Goal: Task Accomplishment & Management: Manage account settings

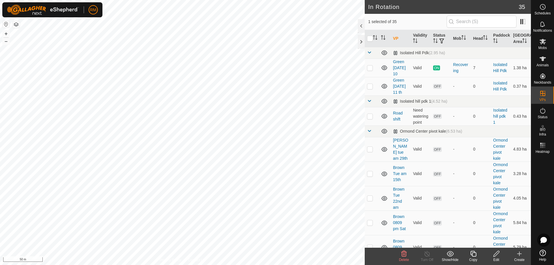
checkbox input "false"
checkbox input "true"
click at [540, 59] on icon at bounding box center [542, 58] width 7 height 7
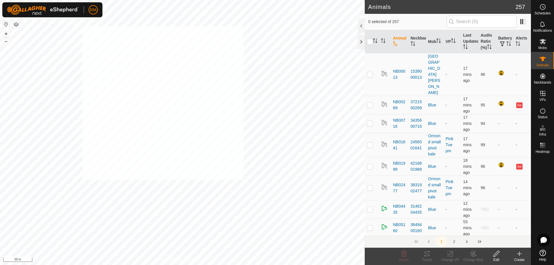
checkbox input "true"
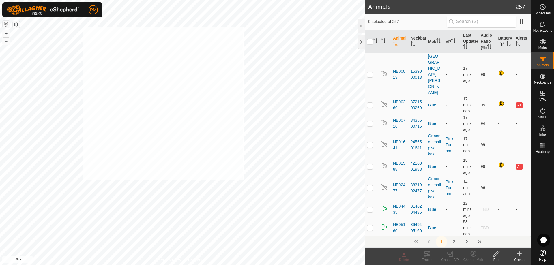
checkbox input "true"
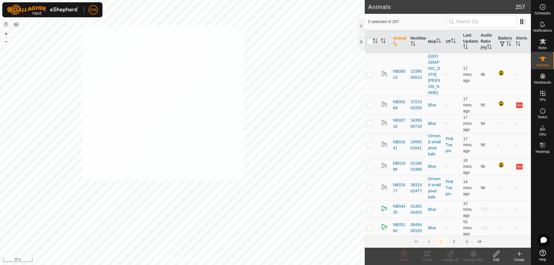
checkbox input "true"
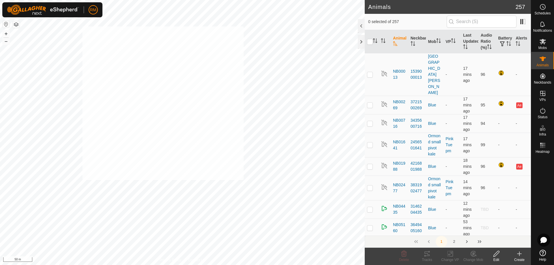
checkbox input "true"
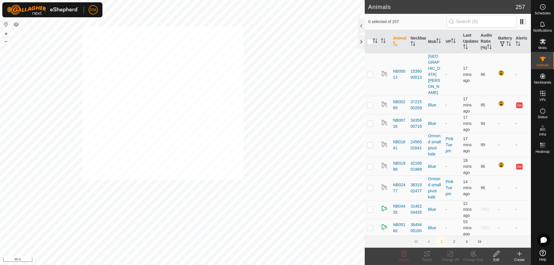
checkbox input "true"
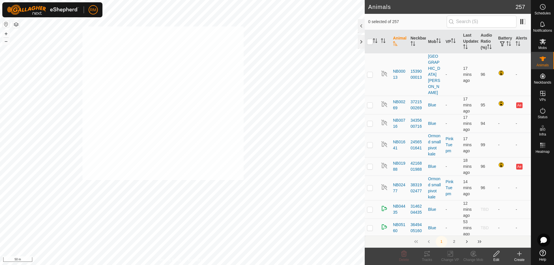
checkbox input "true"
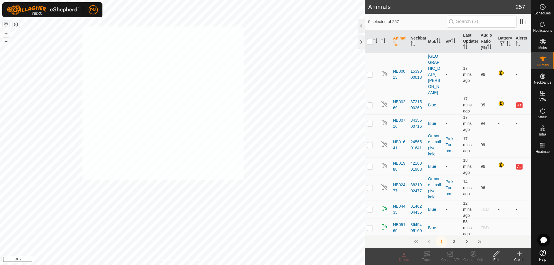
checkbox input "true"
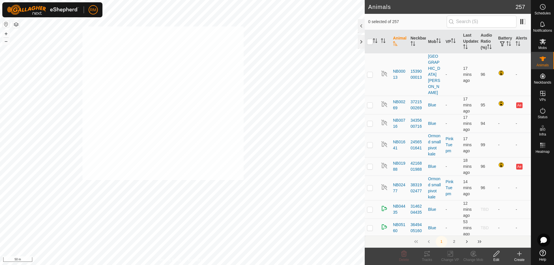
checkbox input "true"
click at [472, 253] on icon at bounding box center [472, 253] width 7 height 7
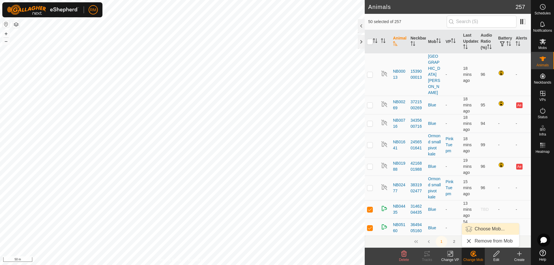
click at [481, 228] on link "Choose Mob..." at bounding box center [490, 229] width 57 height 12
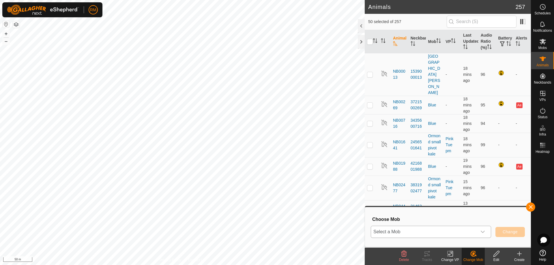
click at [483, 231] on icon "dropdown trigger" at bounding box center [482, 232] width 5 height 5
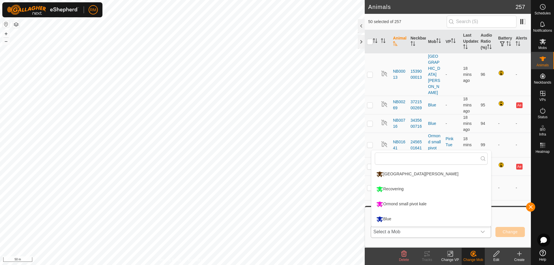
click at [391, 173] on li "[GEOGRAPHIC_DATA][PERSON_NAME]" at bounding box center [431, 174] width 120 height 14
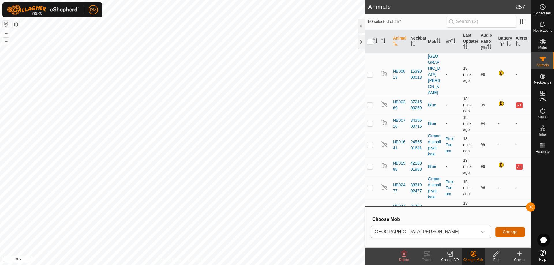
click at [510, 230] on span "Change" at bounding box center [509, 232] width 15 height 5
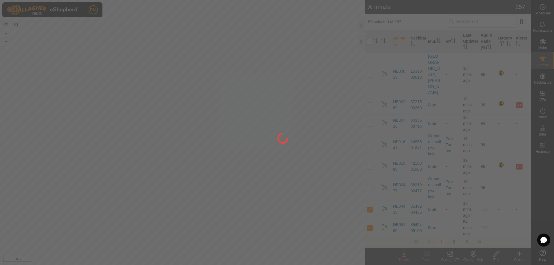
checkbox input "false"
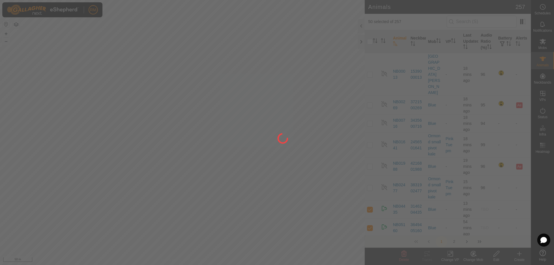
checkbox input "false"
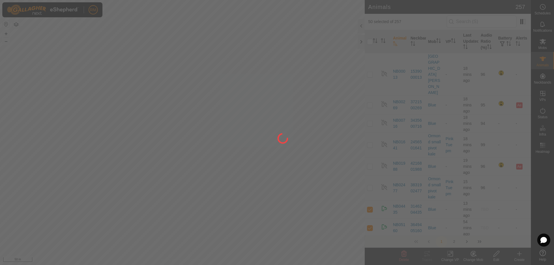
checkbox input "false"
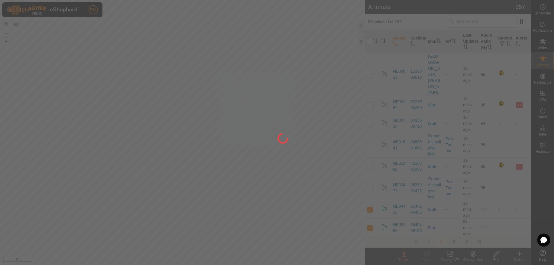
checkbox input "false"
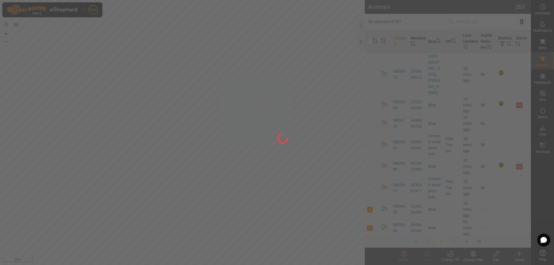
checkbox input "false"
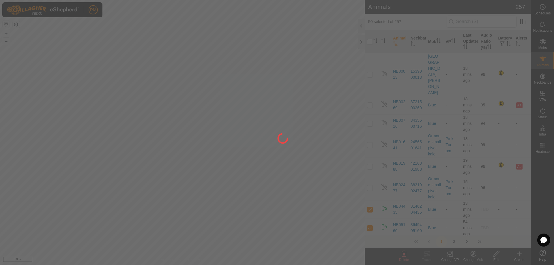
checkbox input "false"
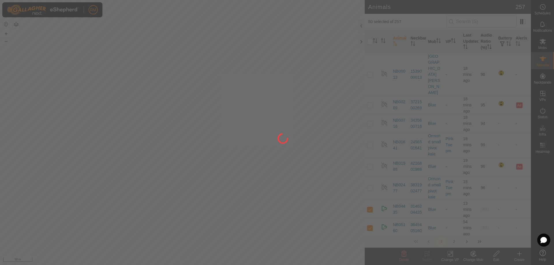
checkbox input "false"
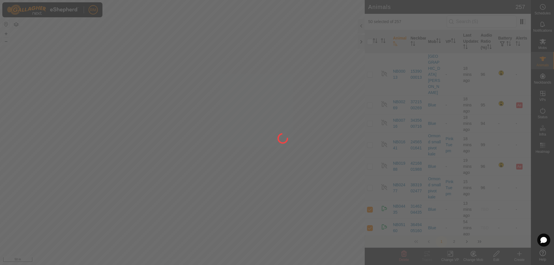
checkbox input "false"
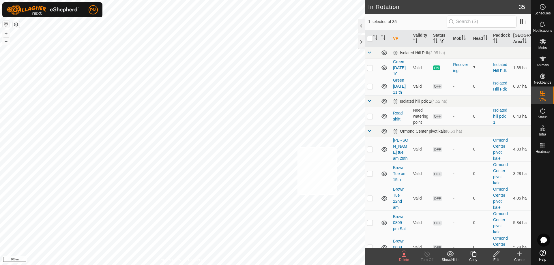
checkbox input "true"
click at [542, 63] on es-animals-svg-icon at bounding box center [542, 58] width 10 height 9
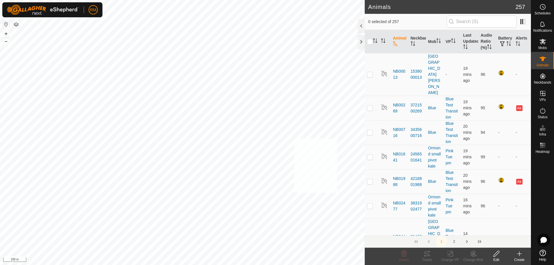
checkbox input "true"
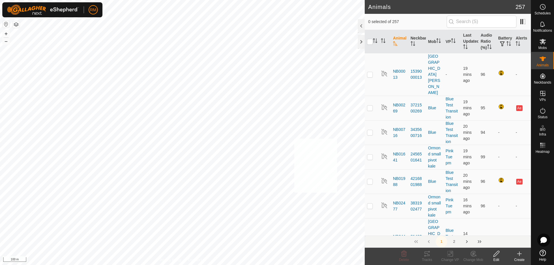
checkbox input "true"
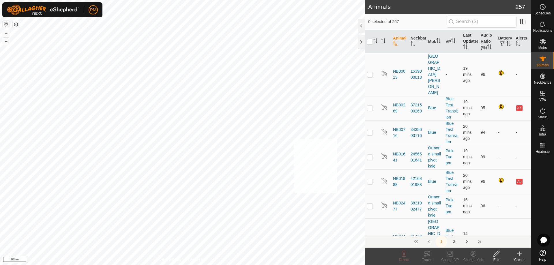
checkbox input "true"
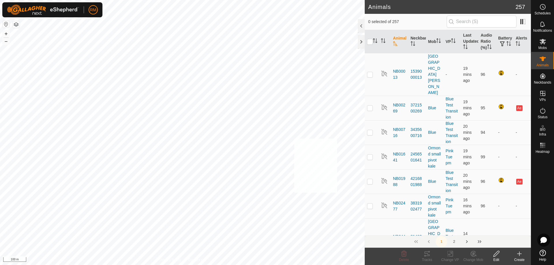
checkbox input "true"
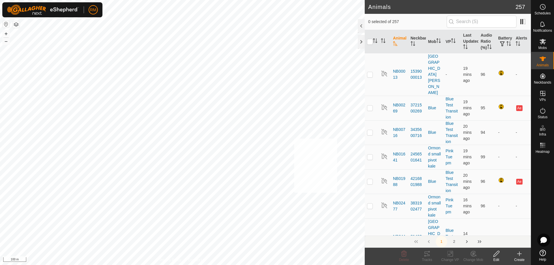
checkbox input "true"
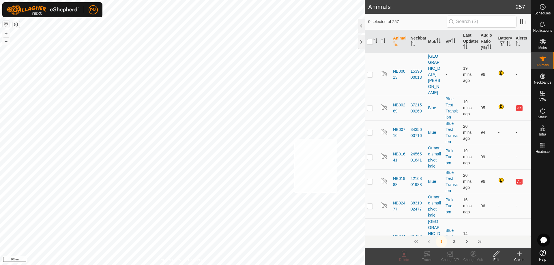
checkbox input "true"
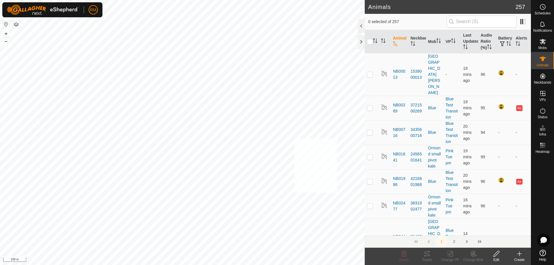
checkbox input "true"
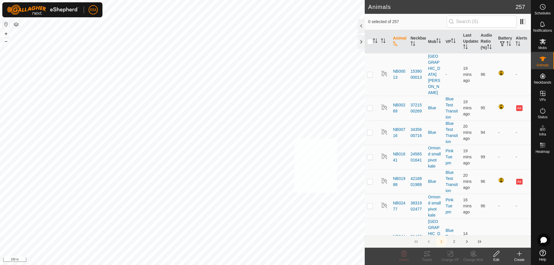
checkbox input "true"
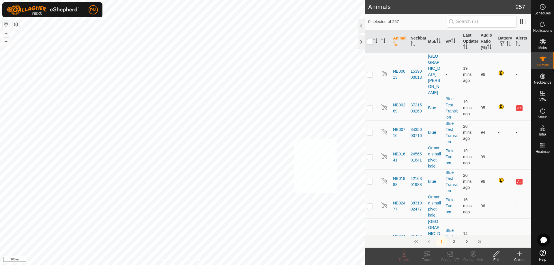
checkbox input "true"
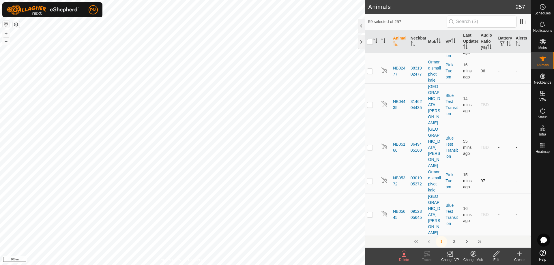
scroll to position [135, 0]
click at [513, 193] on td "-" at bounding box center [522, 214] width 18 height 43
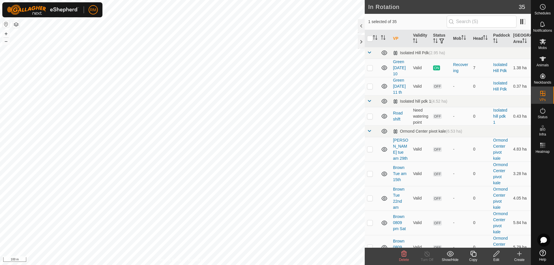
click at [474, 255] on icon at bounding box center [472, 253] width 7 height 7
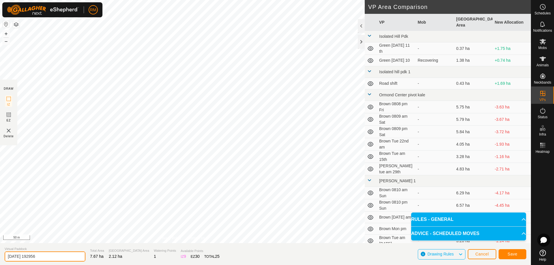
click at [52, 255] on input "2025-08-12 192956" at bounding box center [45, 256] width 81 height 10
type input "2"
click at [22, 255] on input "Brown ? green" at bounding box center [45, 257] width 81 height 12
type input "Brown green"
click at [510, 254] on span "Save" at bounding box center [512, 254] width 10 height 5
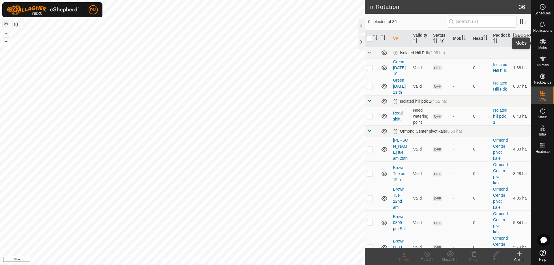
click at [544, 42] on icon at bounding box center [542, 41] width 6 height 5
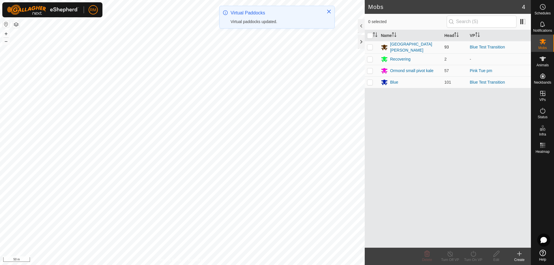
click at [369, 46] on p-checkbox at bounding box center [370, 47] width 6 height 5
checkbox input "true"
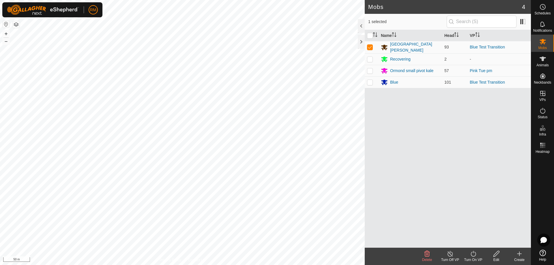
click at [495, 254] on icon at bounding box center [496, 253] width 7 height 7
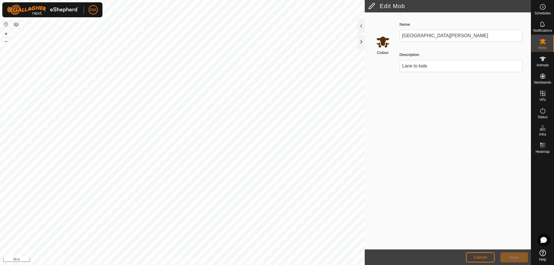
click at [381, 42] on input "Select a color" at bounding box center [383, 42] width 14 height 14
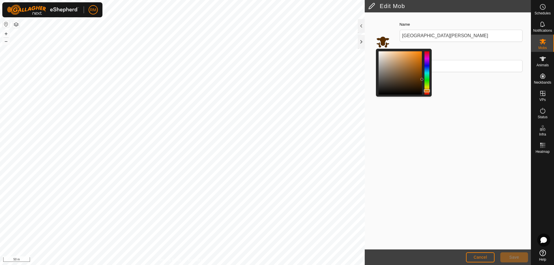
drag, startPoint x: 422, startPoint y: 77, endPoint x: 421, endPoint y: 80, distance: 3.5
click at [421, 80] on div at bounding box center [404, 73] width 56 height 48
drag, startPoint x: 422, startPoint y: 78, endPoint x: 426, endPoint y: 89, distance: 12.2
click at [426, 49] on div at bounding box center [403, 49] width 55 height 0
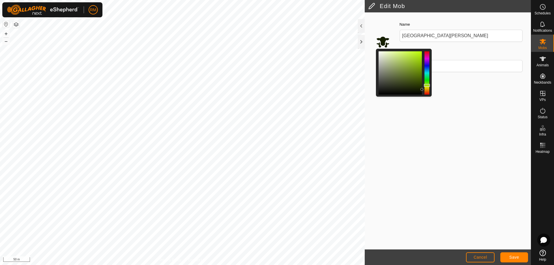
click at [473, 85] on div "Colour Name Isolated hill kale Description Lane to kale" at bounding box center [447, 130] width 166 height 237
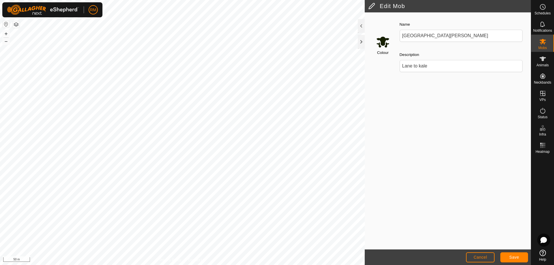
click at [384, 47] on input "Select a color" at bounding box center [383, 42] width 14 height 14
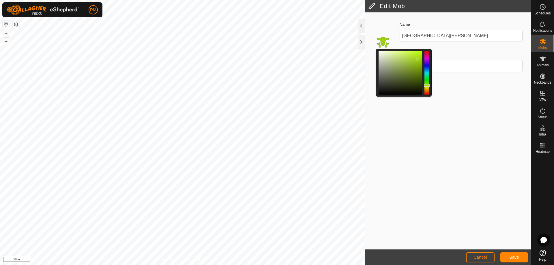
drag, startPoint x: 420, startPoint y: 88, endPoint x: 418, endPoint y: 56, distance: 32.1
click at [418, 58] on div at bounding box center [417, 59] width 3 height 3
click at [416, 56] on div at bounding box center [416, 55] width 3 height 3
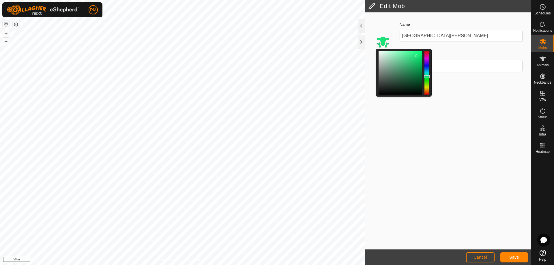
drag, startPoint x: 428, startPoint y: 83, endPoint x: 427, endPoint y: 77, distance: 6.4
click at [427, 77] on div at bounding box center [426, 72] width 5 height 43
click at [427, 79] on div at bounding box center [427, 79] width 6 height 3
click at [427, 81] on div at bounding box center [427, 80] width 6 height 3
drag, startPoint x: 416, startPoint y: 56, endPoint x: 414, endPoint y: 61, distance: 4.9
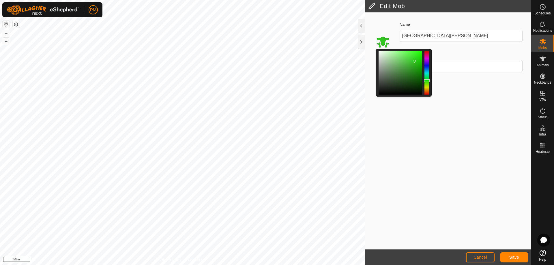
click at [414, 61] on div at bounding box center [414, 61] width 3 height 3
click at [414, 63] on div at bounding box center [414, 63] width 3 height 3
click at [516, 257] on span "Save" at bounding box center [514, 257] width 10 height 5
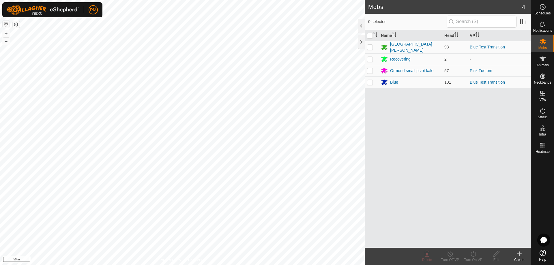
click at [385, 58] on icon at bounding box center [384, 59] width 6 height 5
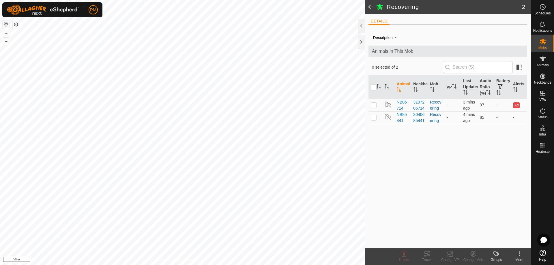
click at [370, 6] on span at bounding box center [370, 7] width 12 height 14
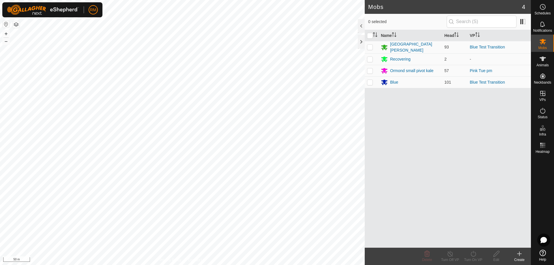
click at [371, 166] on div "Mobs 4 0 selected Name Head VP Isolated hill kale 93 Blue Test Transition Recov…" at bounding box center [265, 132] width 531 height 265
click at [48, 122] on div "+ – ⇧ i 20 m" at bounding box center [182, 132] width 364 height 265
click at [542, 62] on icon at bounding box center [542, 58] width 7 height 7
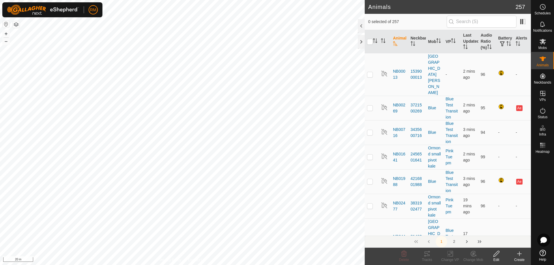
click at [495, 254] on icon at bounding box center [496, 254] width 6 height 6
click at [497, 253] on icon at bounding box center [496, 253] width 7 height 7
checkbox input "true"
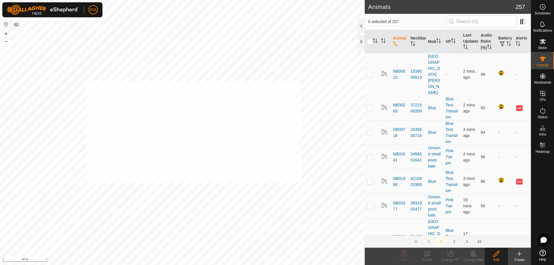
checkbox input "true"
click at [496, 254] on icon at bounding box center [496, 253] width 7 height 7
click at [495, 255] on icon at bounding box center [496, 253] width 7 height 7
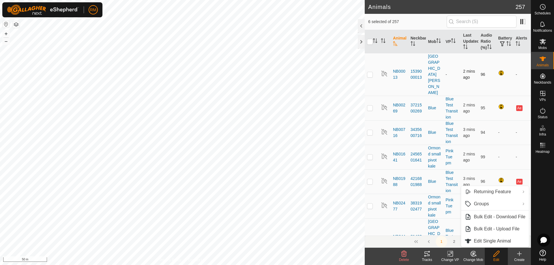
click at [369, 72] on p-checkbox at bounding box center [370, 74] width 6 height 5
checkbox input "true"
drag, startPoint x: 371, startPoint y: 82, endPoint x: 371, endPoint y: 87, distance: 4.6
click at [371, 96] on td at bounding box center [371, 108] width 14 height 25
checkbox input "true"
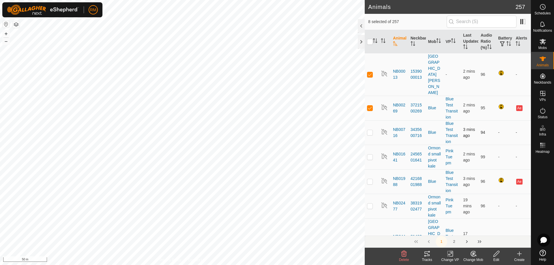
click at [369, 130] on p-checkbox at bounding box center [370, 132] width 6 height 5
checkbox input "true"
click at [372, 145] on td at bounding box center [371, 157] width 14 height 25
checkbox input "true"
drag, startPoint x: 367, startPoint y: 164, endPoint x: 369, endPoint y: 179, distance: 15.0
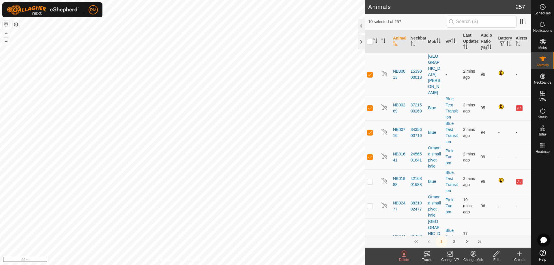
click at [368, 169] on td at bounding box center [371, 181] width 14 height 25
checkbox input "true"
click at [368, 204] on p-checkbox at bounding box center [370, 206] width 6 height 5
checkbox input "true"
click at [370, 42] on input "checkbox" at bounding box center [370, 42] width 6 height 6
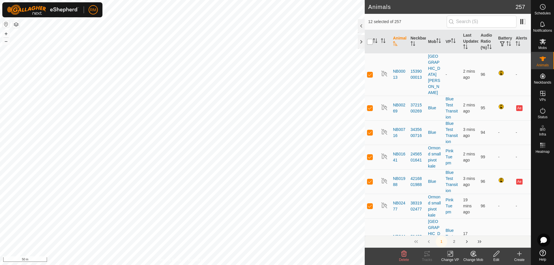
checkbox input "true"
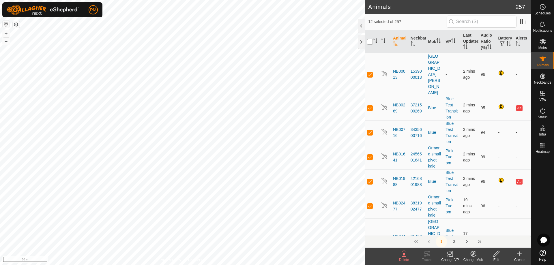
checkbox input "true"
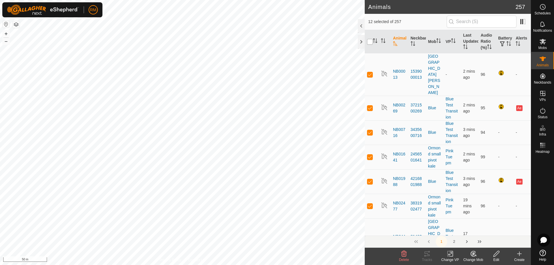
checkbox input "true"
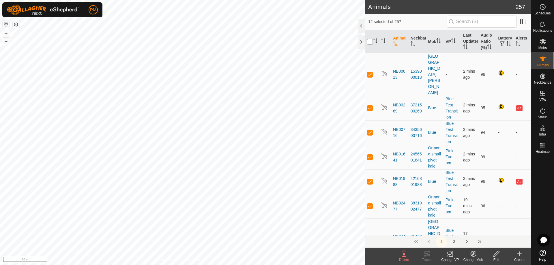
checkbox input "true"
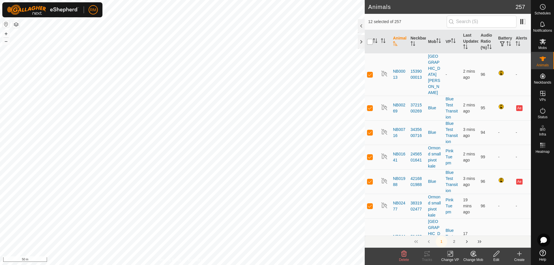
checkbox input "true"
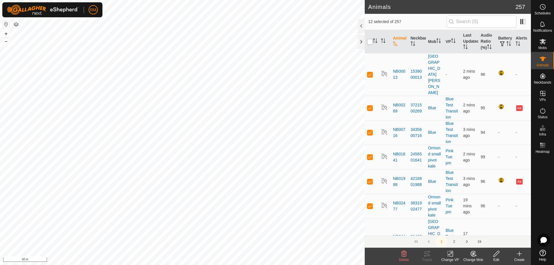
checkbox input "true"
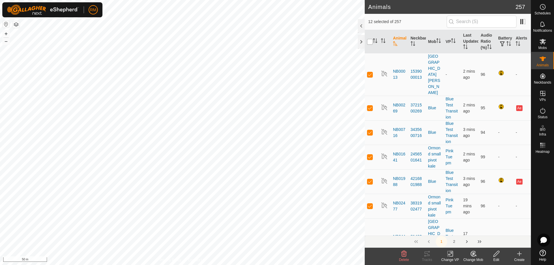
checkbox input "true"
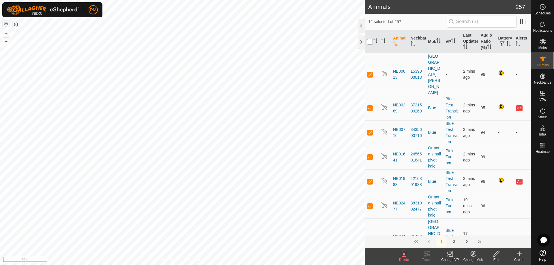
checkbox input "true"
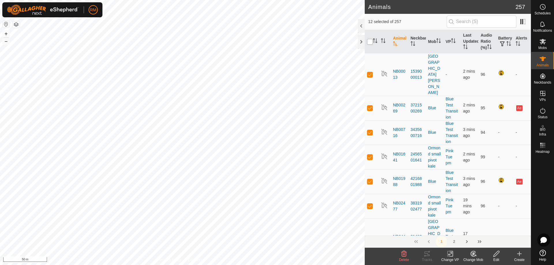
checkbox input "true"
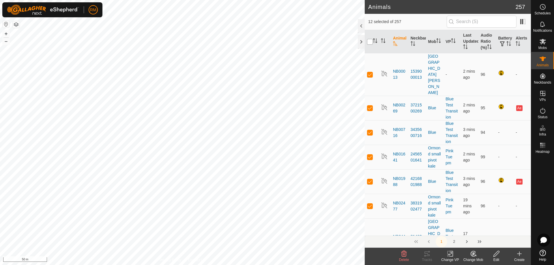
checkbox input "true"
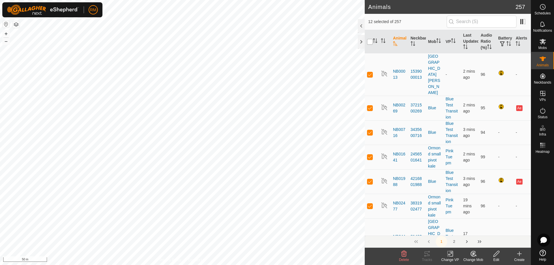
checkbox input "true"
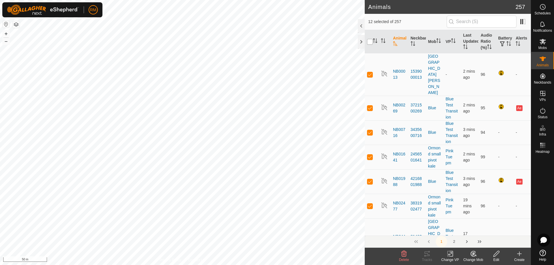
checkbox input "true"
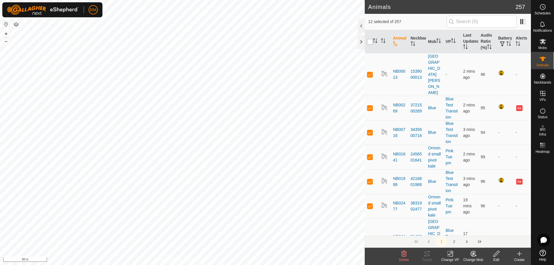
checkbox input "true"
click at [370, 42] on input "checkbox" at bounding box center [370, 42] width 6 height 6
click at [497, 255] on icon at bounding box center [496, 253] width 7 height 7
click at [473, 255] on icon at bounding box center [472, 253] width 7 height 7
click at [491, 229] on link "Choose Mob..." at bounding box center [490, 229] width 57 height 12
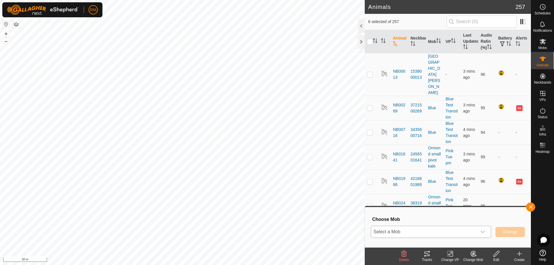
click at [484, 232] on icon "dropdown trigger" at bounding box center [482, 232] width 5 height 5
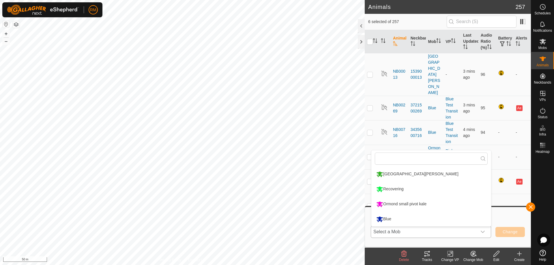
click at [392, 189] on li "Recovering" at bounding box center [431, 189] width 120 height 14
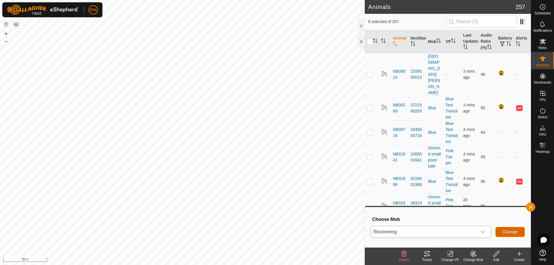
click at [507, 232] on span "Change" at bounding box center [509, 232] width 15 height 5
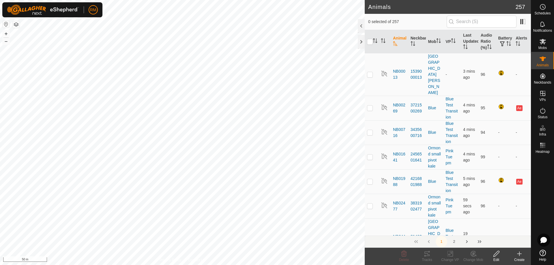
click at [494, 254] on icon at bounding box center [496, 253] width 7 height 7
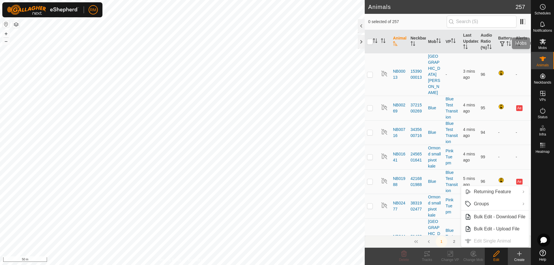
click at [540, 43] on icon at bounding box center [542, 41] width 6 height 5
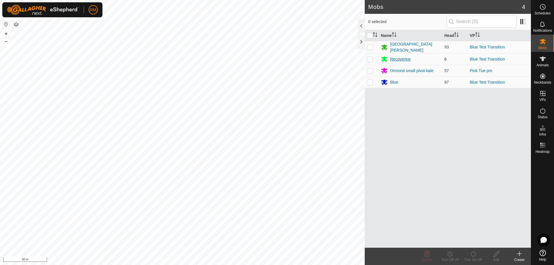
click at [391, 58] on div "Recovering" at bounding box center [400, 59] width 20 height 6
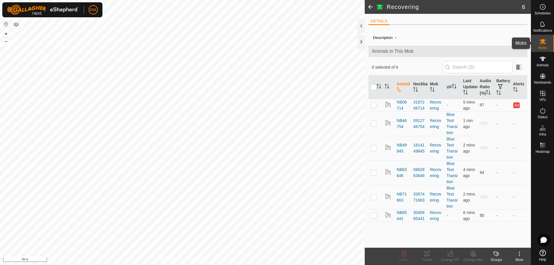
click at [543, 43] on icon at bounding box center [542, 41] width 6 height 5
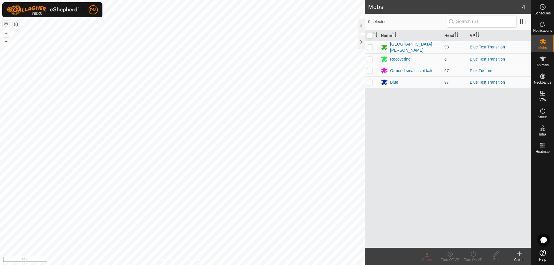
click at [370, 59] on p-checkbox at bounding box center [370, 59] width 6 height 5
click at [497, 253] on icon at bounding box center [496, 253] width 7 height 7
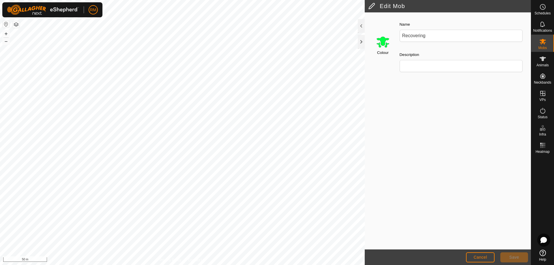
click at [382, 42] on input "Select a color" at bounding box center [383, 42] width 14 height 14
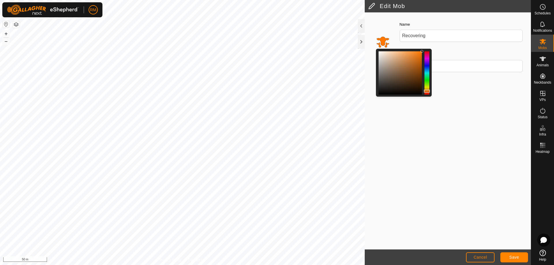
drag, startPoint x: 426, startPoint y: 78, endPoint x: 428, endPoint y: 91, distance: 13.7
click at [428, 91] on div at bounding box center [427, 91] width 6 height 3
click at [519, 254] on button "Save" at bounding box center [514, 257] width 28 height 10
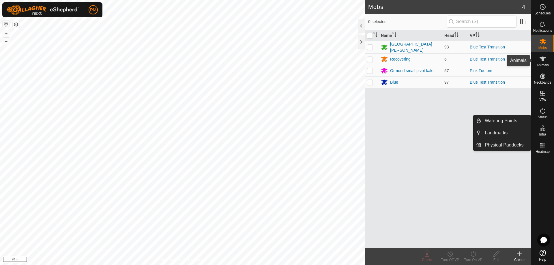
click at [542, 60] on icon at bounding box center [542, 59] width 6 height 5
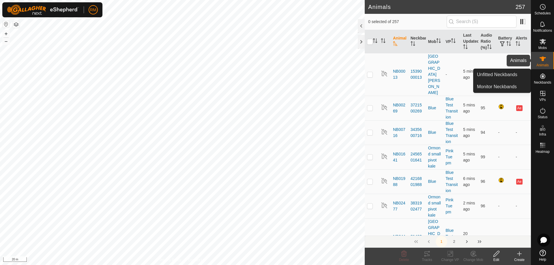
click at [540, 59] on icon at bounding box center [542, 58] width 7 height 7
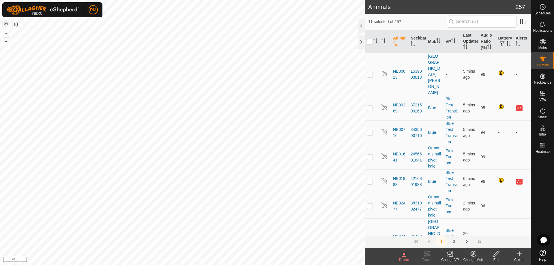
click at [473, 254] on icon at bounding box center [473, 253] width 4 height 3
click at [481, 227] on link "Choose Mob..." at bounding box center [490, 229] width 57 height 12
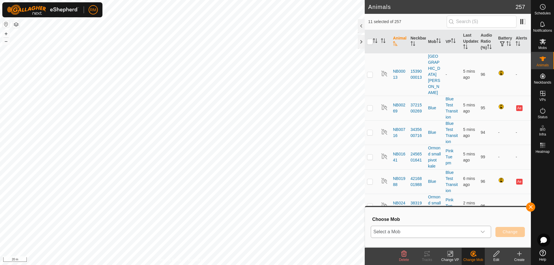
click at [482, 231] on icon "dropdown trigger" at bounding box center [482, 232] width 5 height 5
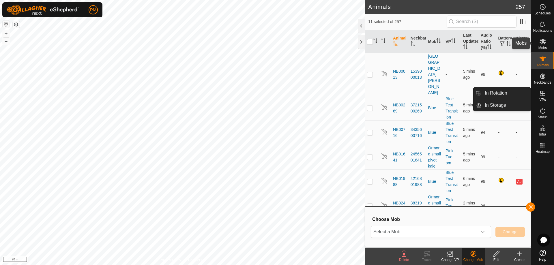
click at [543, 41] on icon at bounding box center [542, 41] width 6 height 5
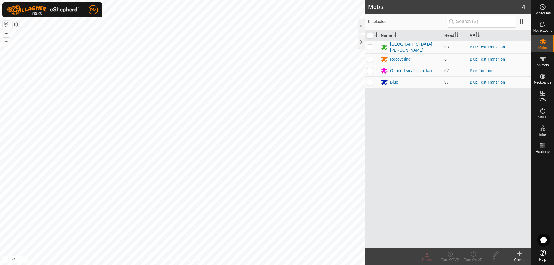
click at [519, 255] on icon at bounding box center [519, 254] width 0 height 4
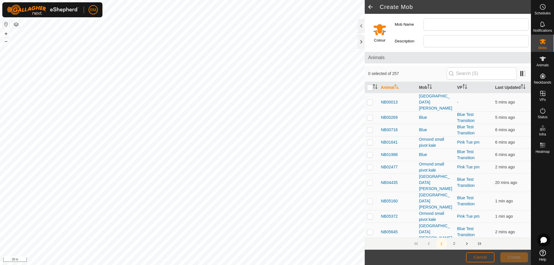
click at [483, 257] on span "Cancel" at bounding box center [480, 257] width 14 height 5
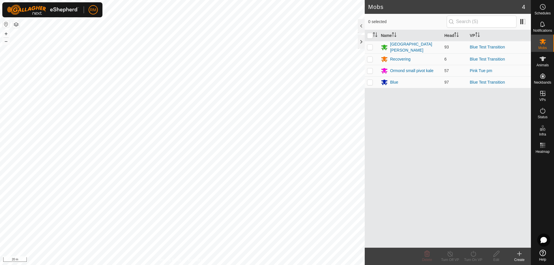
click at [519, 254] on icon at bounding box center [519, 254] width 4 height 0
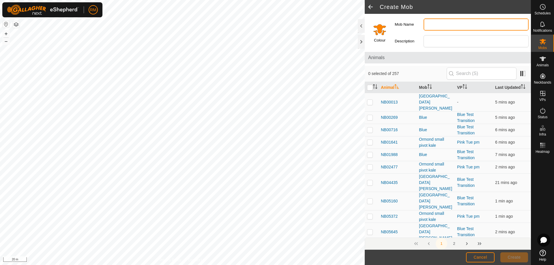
click at [429, 25] on input "Mob Name" at bounding box center [475, 24] width 105 height 12
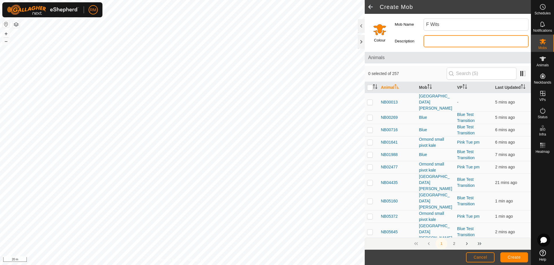
click at [428, 40] on input "Description" at bounding box center [475, 41] width 105 height 12
click at [434, 41] on input "Description" at bounding box center [475, 41] width 105 height 12
click at [378, 31] on input "Select a color" at bounding box center [380, 29] width 14 height 14
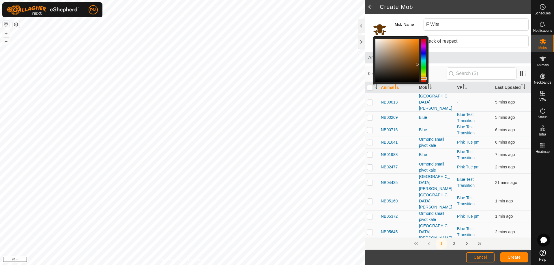
drag, startPoint x: 419, startPoint y: 38, endPoint x: 413, endPoint y: 59, distance: 21.7
click at [416, 63] on div at bounding box center [417, 64] width 3 height 3
drag, startPoint x: 422, startPoint y: 78, endPoint x: 423, endPoint y: 83, distance: 4.6
click at [423, 83] on div at bounding box center [423, 82] width 6 height 3
drag, startPoint x: 416, startPoint y: 57, endPoint x: 416, endPoint y: 42, distance: 15.6
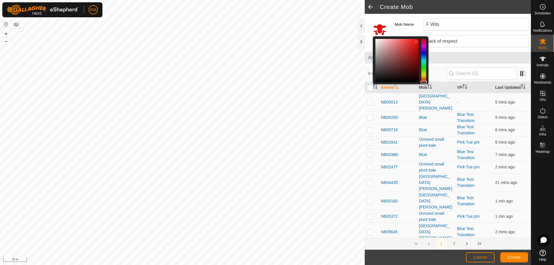
click at [416, 42] on div at bounding box center [396, 60] width 43 height 43
click at [516, 257] on span "Create" at bounding box center [514, 257] width 13 height 5
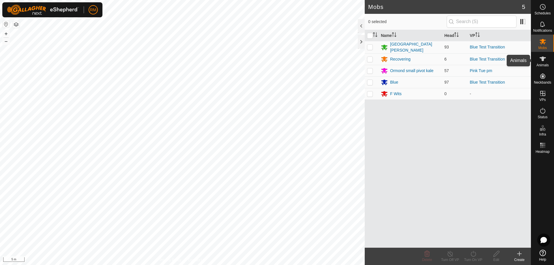
click at [541, 62] on icon at bounding box center [542, 58] width 7 height 7
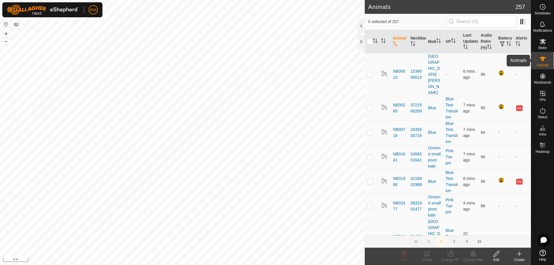
click at [544, 62] on icon at bounding box center [542, 58] width 7 height 7
click at [539, 57] on icon at bounding box center [542, 58] width 7 height 7
click at [545, 41] on icon at bounding box center [542, 41] width 7 height 7
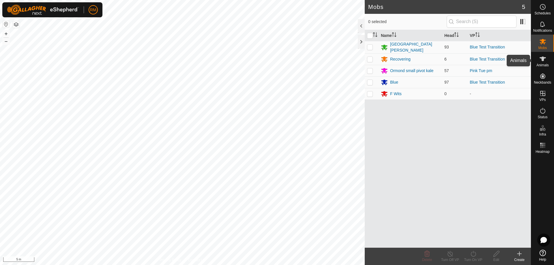
click at [543, 58] on icon at bounding box center [542, 59] width 6 height 5
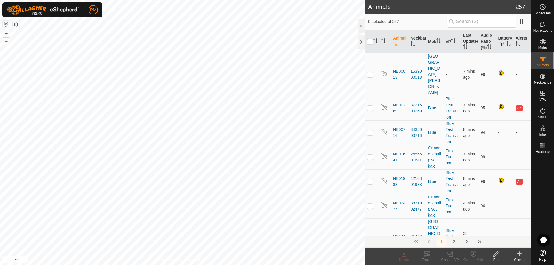
click at [493, 253] on icon at bounding box center [496, 253] width 7 height 7
click at [249, 119] on div "RM Schedules Notifications Mobs Animals Neckbands VPs Status Infra Heatmap Help…" at bounding box center [277, 132] width 554 height 265
click at [542, 46] on span "Mobs" at bounding box center [542, 47] width 8 height 3
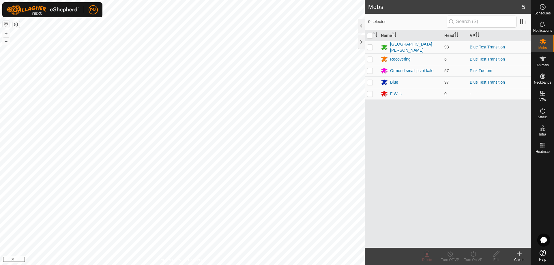
click at [407, 46] on div "[GEOGRAPHIC_DATA][PERSON_NAME]" at bounding box center [415, 47] width 50 height 12
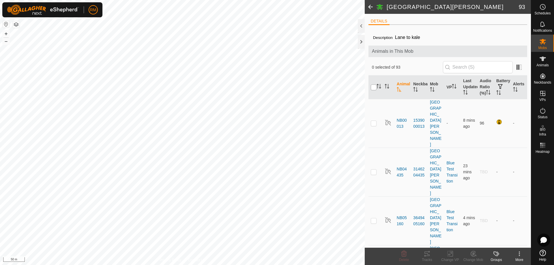
click at [374, 90] on input "checkbox" at bounding box center [374, 87] width 6 height 6
click at [441, 100] on div "Isolated hill kale 93 DETAILS Description Lane to kale Animals in This Mob 93 s…" at bounding box center [265, 132] width 531 height 265
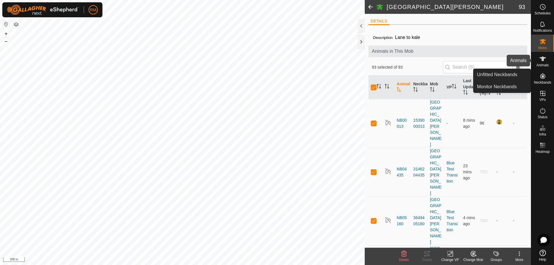
click at [542, 58] on icon at bounding box center [542, 59] width 6 height 5
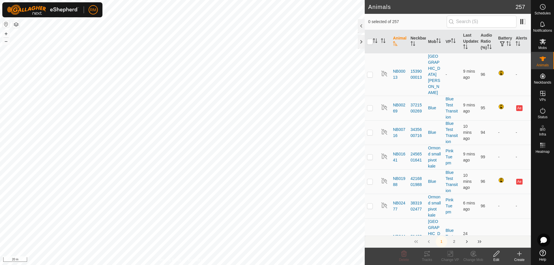
click at [497, 254] on icon at bounding box center [496, 254] width 6 height 6
click at [369, 72] on p-checkbox at bounding box center [370, 74] width 6 height 5
click at [369, 155] on p-checkbox at bounding box center [370, 157] width 6 height 5
click at [369, 43] on input "checkbox" at bounding box center [370, 42] width 6 height 6
click at [369, 237] on p-checkbox at bounding box center [370, 239] width 6 height 5
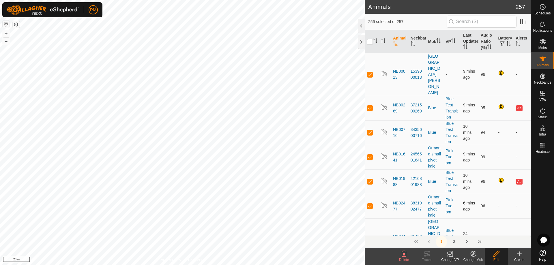
click at [373, 194] on td at bounding box center [371, 206] width 14 height 25
click at [371, 169] on td at bounding box center [371, 181] width 14 height 25
click at [371, 155] on p-checkbox at bounding box center [370, 157] width 6 height 5
click at [367, 38] on th at bounding box center [371, 41] width 14 height 23
click at [369, 43] on input "checkbox" at bounding box center [370, 42] width 6 height 6
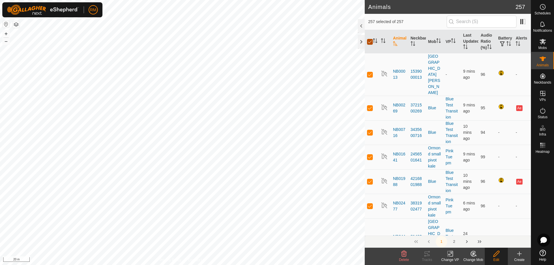
click at [369, 41] on input "checkbox" at bounding box center [370, 42] width 6 height 6
click at [367, 43] on input "checkbox" at bounding box center [370, 42] width 6 height 6
click at [370, 106] on p-checkbox at bounding box center [370, 108] width 6 height 5
click at [369, 179] on p-checkbox at bounding box center [370, 181] width 6 height 5
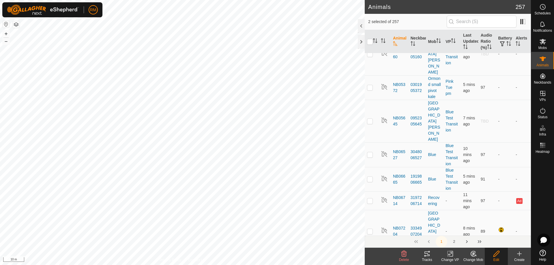
scroll to position [229, 0]
click at [500, 42] on span "button" at bounding box center [502, 44] width 5 height 5
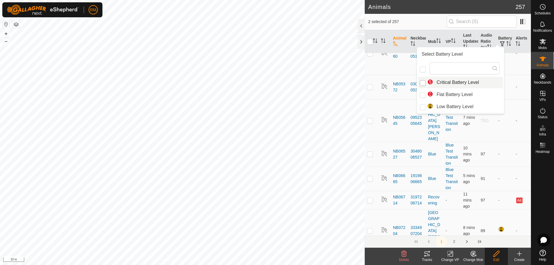
click at [421, 84] on input "Critical Battery Level" at bounding box center [423, 83] width 6 height 6
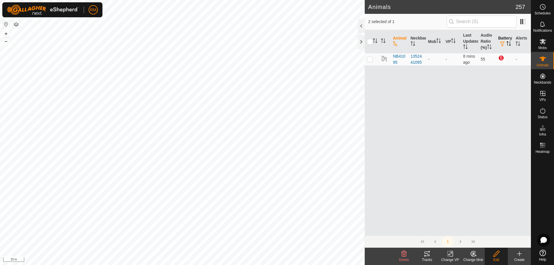
click at [507, 40] on th "Battery" at bounding box center [505, 41] width 18 height 23
click at [499, 41] on th "Battery" at bounding box center [505, 41] width 18 height 23
click at [502, 41] on button "button" at bounding box center [502, 44] width 8 height 6
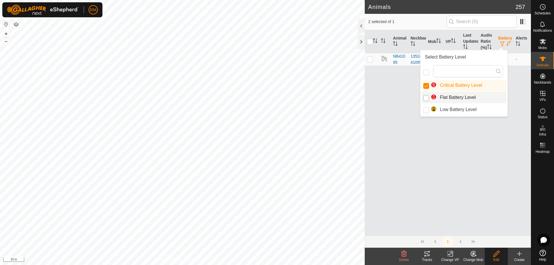
click at [426, 98] on input "Flat Battery Level" at bounding box center [426, 98] width 6 height 6
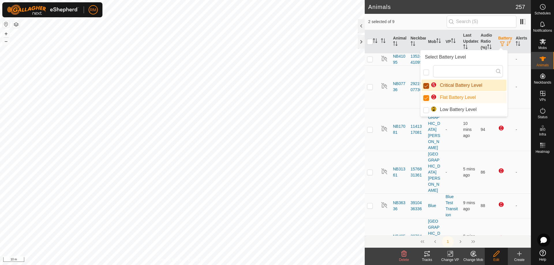
click at [428, 84] on input "Critical Battery Level" at bounding box center [426, 86] width 6 height 6
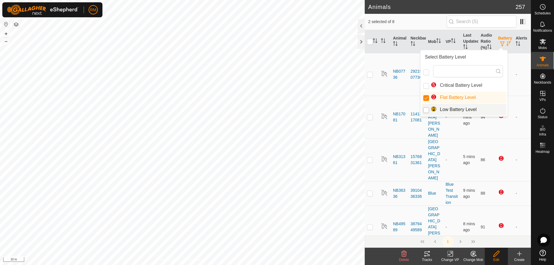
click at [426, 108] on input "Low Battery Level" at bounding box center [426, 110] width 6 height 6
click at [426, 99] on input "Flat Battery Level" at bounding box center [426, 98] width 6 height 6
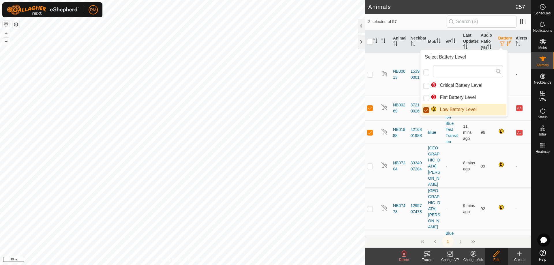
click at [426, 110] on input "Low Battery Level" at bounding box center [426, 110] width 6 height 6
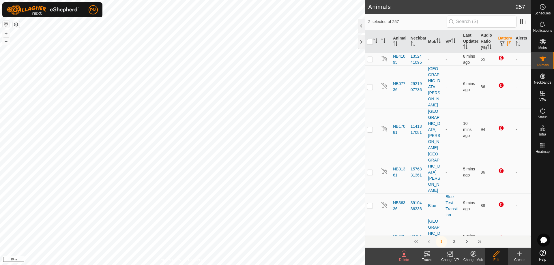
click at [371, 237] on p-checkbox at bounding box center [370, 239] width 6 height 5
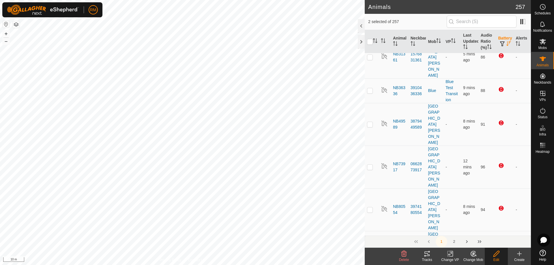
scroll to position [115, 0]
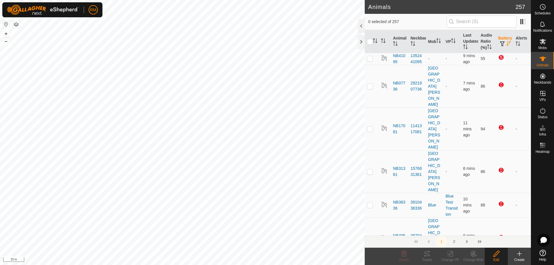
scroll to position [0, 0]
click at [371, 203] on p-checkbox at bounding box center [370, 205] width 6 height 5
click at [368, 170] on p-checkbox at bounding box center [370, 172] width 6 height 5
click at [370, 127] on p-checkbox at bounding box center [370, 129] width 6 height 5
click at [369, 84] on p-checkbox at bounding box center [370, 86] width 6 height 5
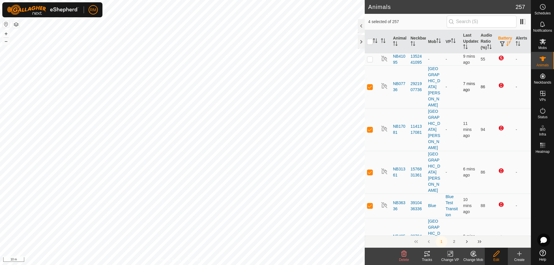
click at [368, 84] on p-checkbox at bounding box center [370, 86] width 6 height 5
click at [369, 57] on p-checkbox at bounding box center [370, 59] width 6 height 5
click at [371, 84] on p-checkbox at bounding box center [370, 86] width 6 height 5
click at [369, 237] on p-checkbox at bounding box center [370, 239] width 6 height 5
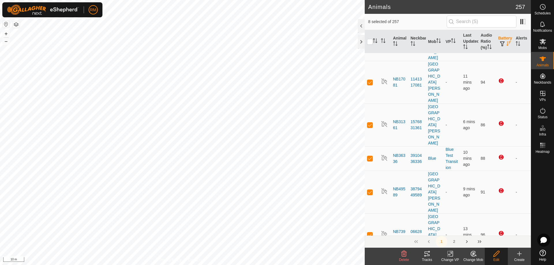
scroll to position [48, 0]
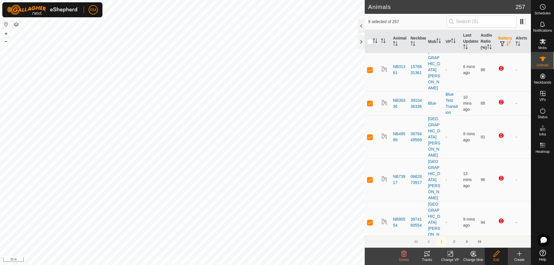
scroll to position [103, 0]
drag, startPoint x: 366, startPoint y: 145, endPoint x: 365, endPoint y: 155, distance: 10.2
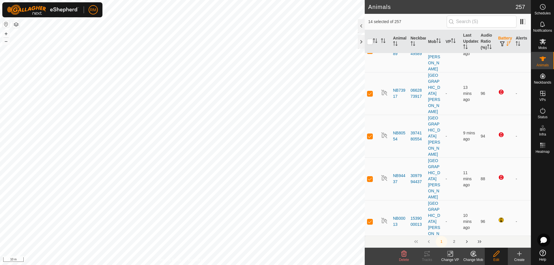
scroll to position [189, 0]
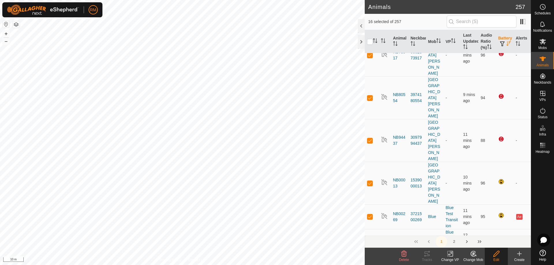
scroll to position [227, 0]
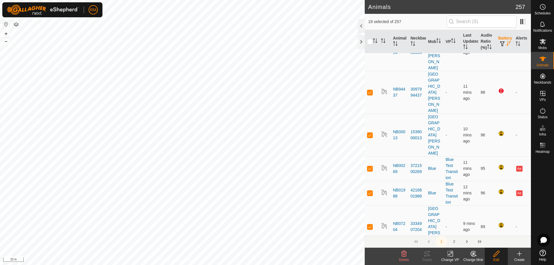
scroll to position [275, 0]
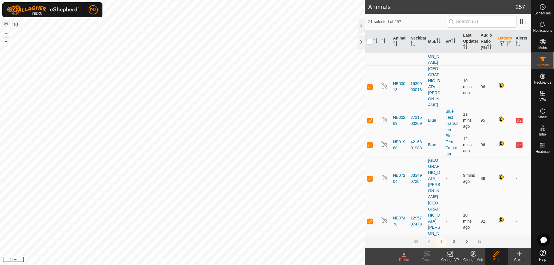
scroll to position [324, 0]
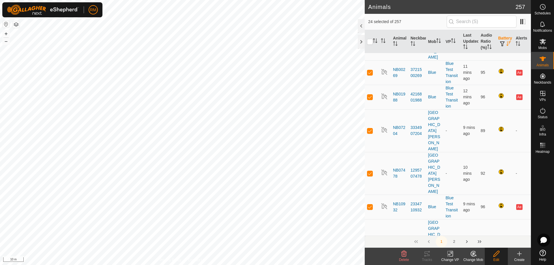
scroll to position [371, 0]
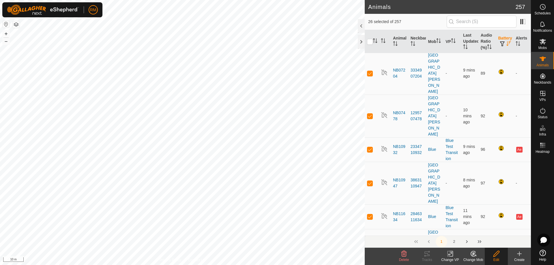
scroll to position [429, 0]
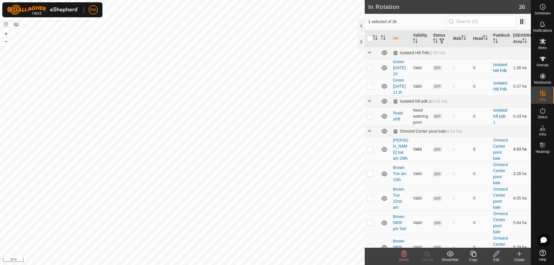
click at [369, 150] on p-checkbox at bounding box center [370, 149] width 6 height 5
click at [371, 67] on p-checkbox at bounding box center [370, 67] width 6 height 5
click at [371, 68] on p-checkbox at bounding box center [370, 67] width 6 height 5
click at [438, 37] on th "Status" at bounding box center [441, 38] width 20 height 17
click at [542, 60] on icon at bounding box center [542, 59] width 6 height 5
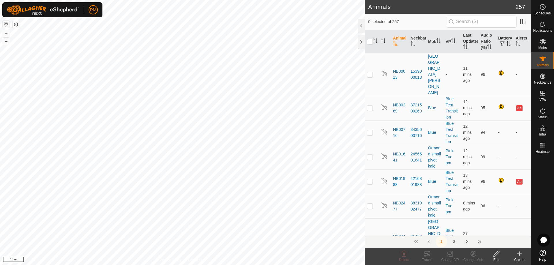
click at [500, 42] on span "button" at bounding box center [502, 44] width 5 height 5
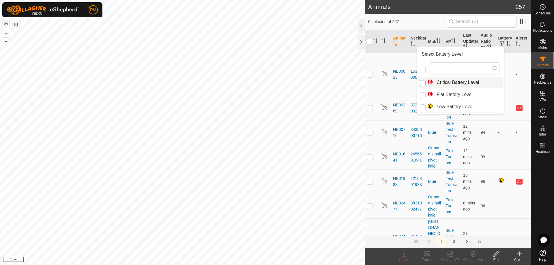
click at [422, 83] on input "Critical Battery Level" at bounding box center [423, 83] width 6 height 6
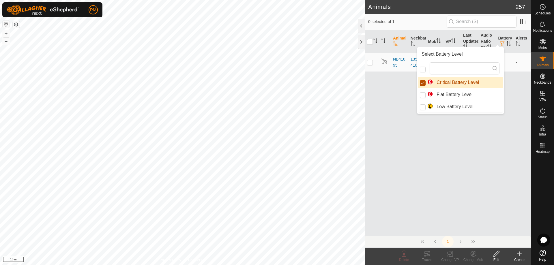
click at [421, 82] on input "Critical Battery Level" at bounding box center [423, 83] width 6 height 6
click at [423, 95] on input "Flat Battery Level" at bounding box center [423, 95] width 6 height 6
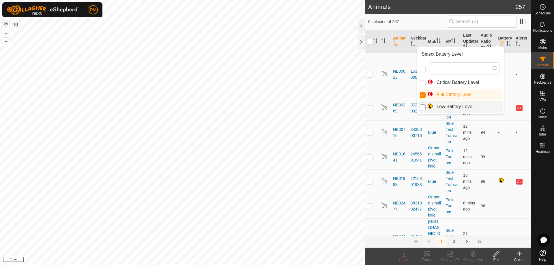
click at [420, 108] on input "Low Battery Level" at bounding box center [423, 107] width 6 height 6
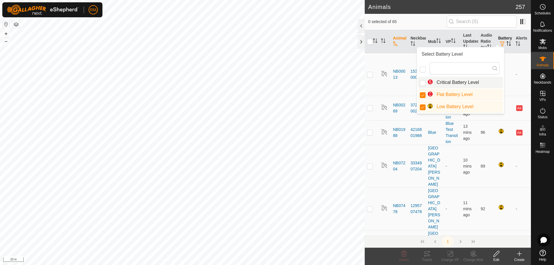
click at [504, 43] on th "Battery" at bounding box center [505, 41] width 18 height 23
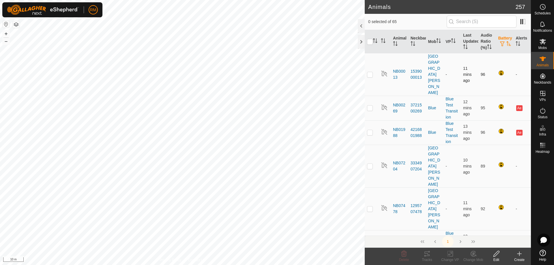
click at [370, 72] on p-checkbox at bounding box center [370, 74] width 6 height 5
click at [370, 106] on p-tablecheckbox at bounding box center [370, 108] width 6 height 5
click at [371, 130] on p-checkbox at bounding box center [370, 132] width 6 height 5
click at [371, 164] on p-checkbox at bounding box center [370, 166] width 6 height 5
drag, startPoint x: 369, startPoint y: 148, endPoint x: 368, endPoint y: 157, distance: 9.6
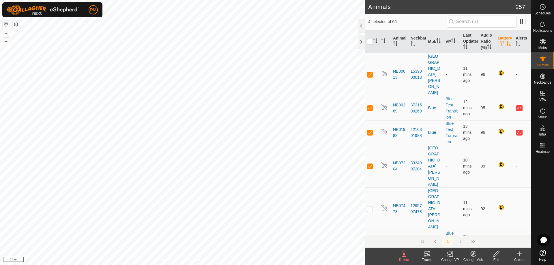
click at [369, 206] on p-checkbox at bounding box center [370, 208] width 6 height 5
drag, startPoint x: 369, startPoint y: 172, endPoint x: 368, endPoint y: 182, distance: 10.4
click at [369, 230] on td at bounding box center [371, 242] width 14 height 25
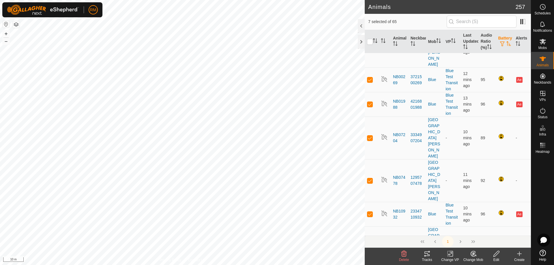
scroll to position [29, 0]
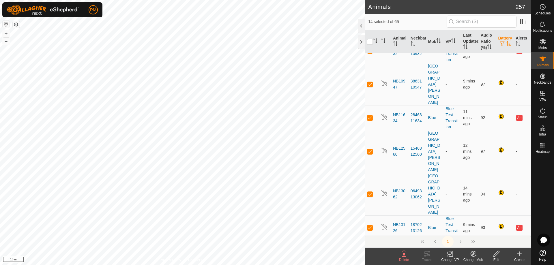
scroll to position [192, 0]
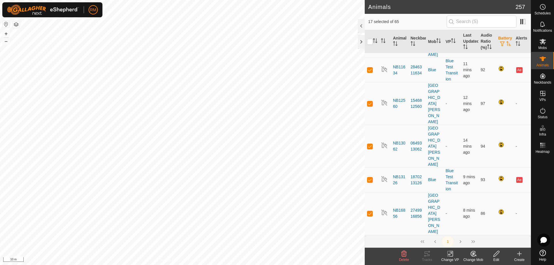
scroll to position [240, 0]
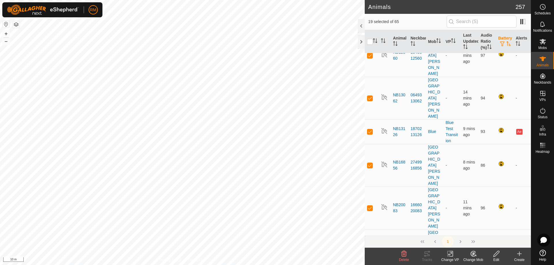
scroll to position [288, 0]
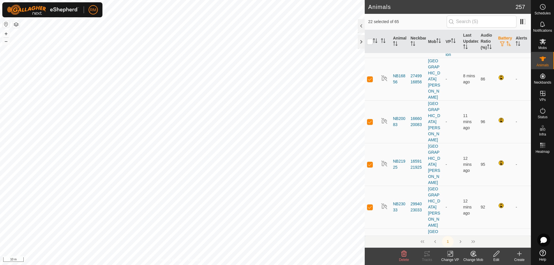
scroll to position [374, 0]
drag, startPoint x: 369, startPoint y: 178, endPoint x: 368, endPoint y: 185, distance: 7.6
drag, startPoint x: 370, startPoint y: 198, endPoint x: 371, endPoint y: 203, distance: 5.5
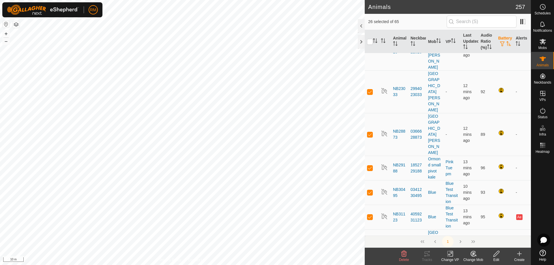
scroll to position [490, 0]
drag, startPoint x: 369, startPoint y: 167, endPoint x: 368, endPoint y: 171, distance: 4.1
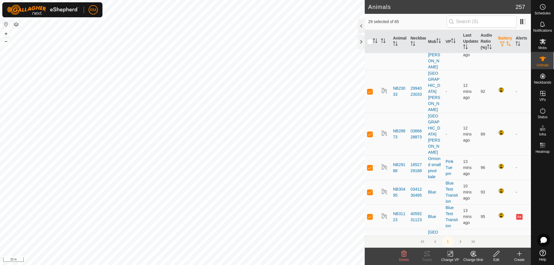
drag, startPoint x: 368, startPoint y: 187, endPoint x: 372, endPoint y: 204, distance: 17.6
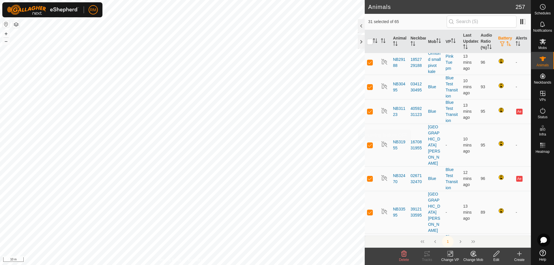
scroll to position [595, 0]
drag, startPoint x: 370, startPoint y: 125, endPoint x: 370, endPoint y: 133, distance: 8.4
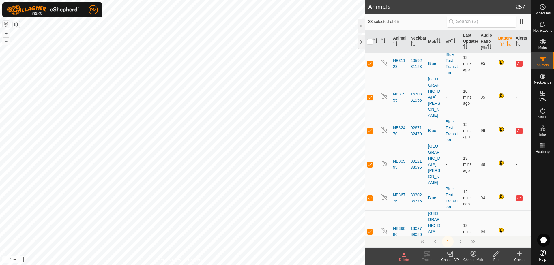
scroll to position [643, 0]
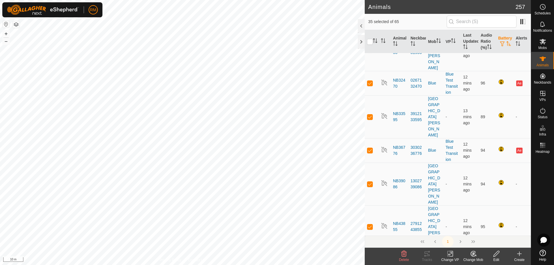
scroll to position [691, 0]
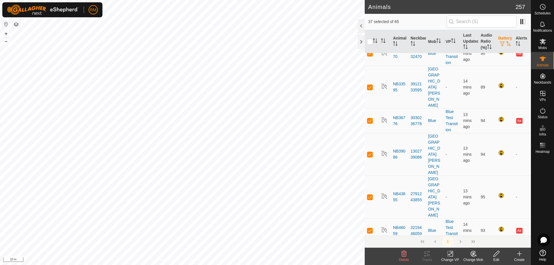
scroll to position [720, 0]
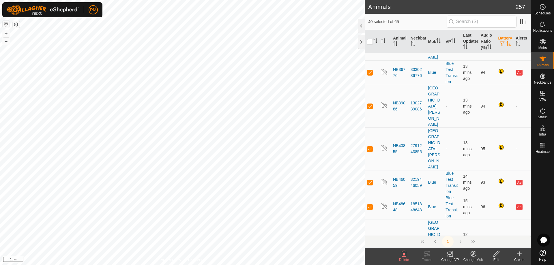
scroll to position [768, 0]
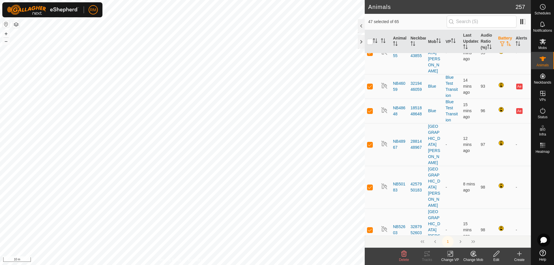
scroll to position [864, 0]
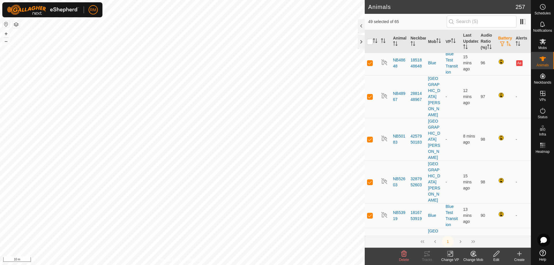
scroll to position [912, 0]
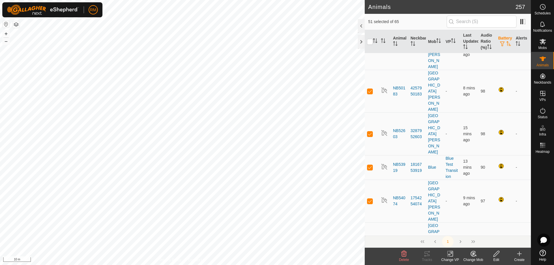
scroll to position [961, 0]
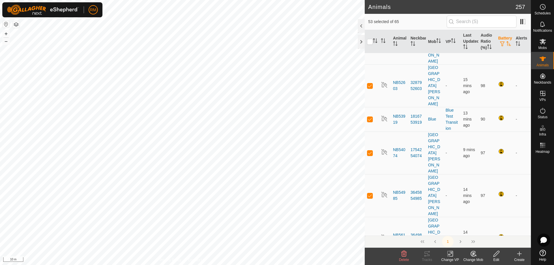
scroll to position [1009, 0]
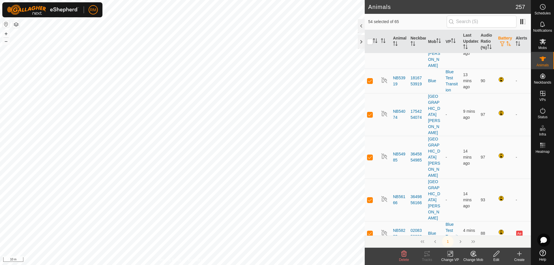
scroll to position [1047, 0]
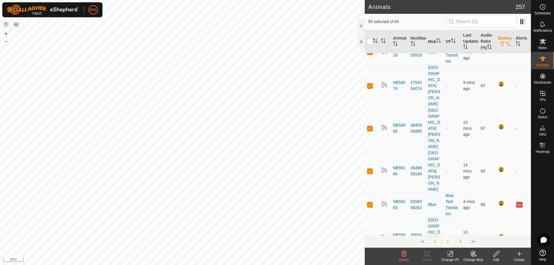
scroll to position [1076, 0]
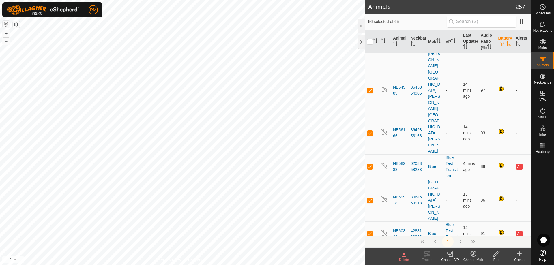
scroll to position [1114, 0]
click at [369, 165] on tbody "NB00013 1539000013 Isolated hill kale - 12 mins ago 96 - NB00269 3721500269 Blu…" at bounding box center [447, 53] width 166 height 2229
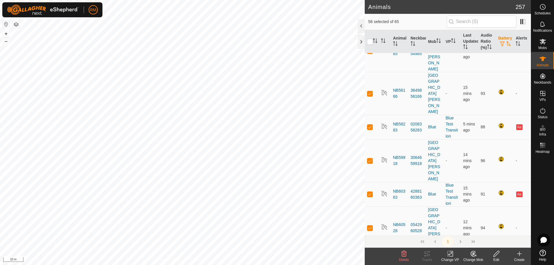
scroll to position [1153, 0]
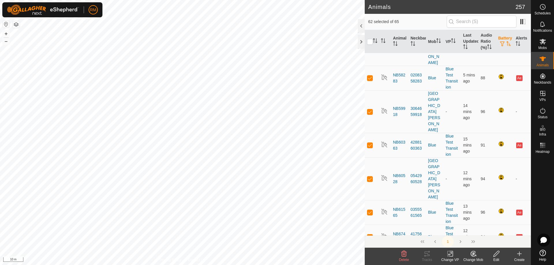
scroll to position [1205, 0]
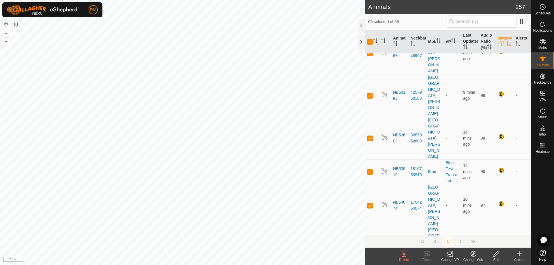
scroll to position [956, 0]
click at [496, 256] on icon at bounding box center [496, 253] width 7 height 7
click at [471, 256] on icon at bounding box center [472, 253] width 7 height 7
click at [482, 242] on link "Remove from Mob" at bounding box center [490, 241] width 57 height 12
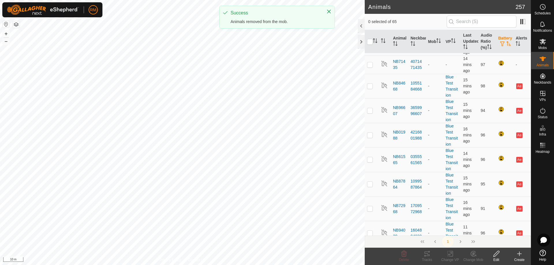
scroll to position [0, 0]
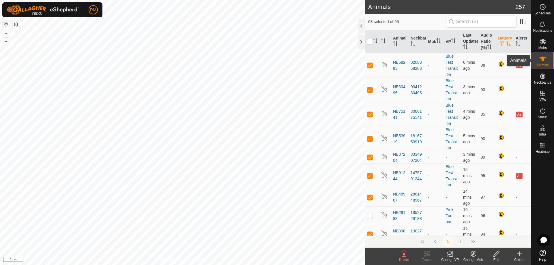
click at [539, 60] on icon at bounding box center [542, 58] width 7 height 7
click at [542, 44] on icon at bounding box center [542, 41] width 7 height 7
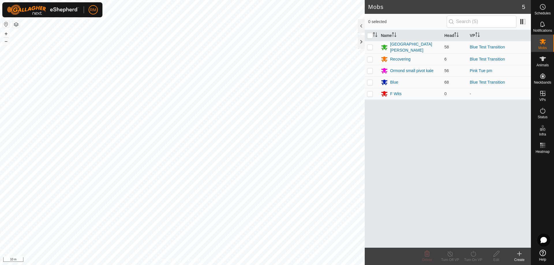
click at [521, 251] on icon at bounding box center [519, 253] width 7 height 7
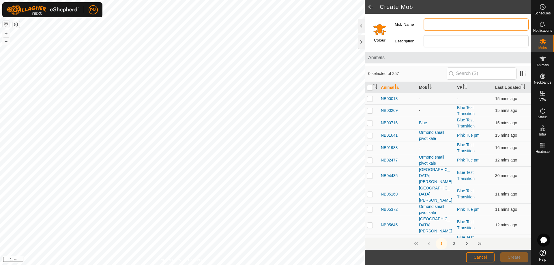
click at [430, 24] on input "Mob Name" at bounding box center [475, 24] width 105 height 12
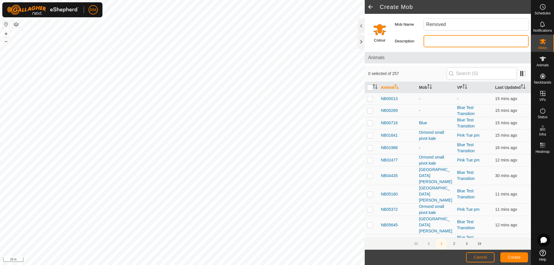
click at [440, 41] on input "Description" at bounding box center [475, 41] width 105 height 12
click at [387, 25] on div "Colour" at bounding box center [378, 32] width 28 height 36
click at [381, 30] on input "Select a color" at bounding box center [380, 29] width 14 height 14
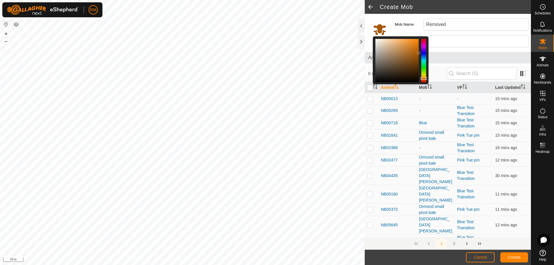
drag, startPoint x: 418, startPoint y: 38, endPoint x: 420, endPoint y: 54, distance: 16.0
click at [420, 54] on div at bounding box center [418, 53] width 3 height 3
click at [426, 74] on div at bounding box center [423, 74] width 6 height 3
drag, startPoint x: 420, startPoint y: 53, endPoint x: 411, endPoint y: 41, distance: 14.7
click at [411, 41] on div at bounding box center [410, 41] width 3 height 3
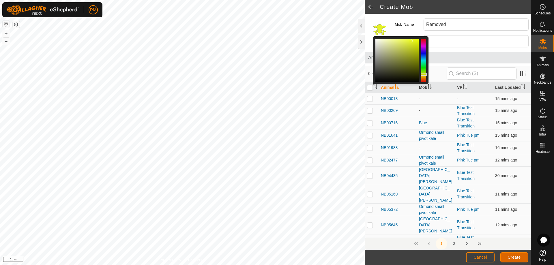
click at [514, 256] on span "Create" at bounding box center [514, 257] width 13 height 5
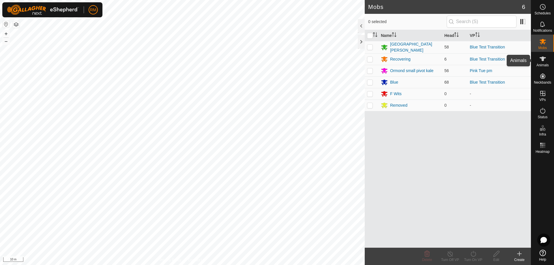
click at [544, 59] on icon at bounding box center [542, 58] width 7 height 7
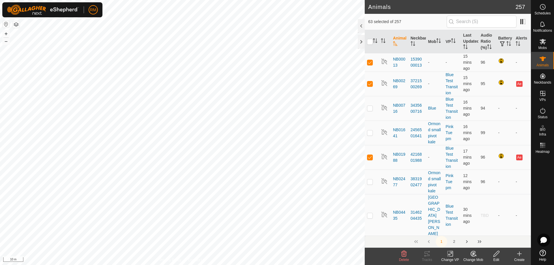
click at [472, 254] on icon at bounding box center [472, 253] width 7 height 7
click at [489, 228] on link "Choose Mob..." at bounding box center [490, 229] width 57 height 12
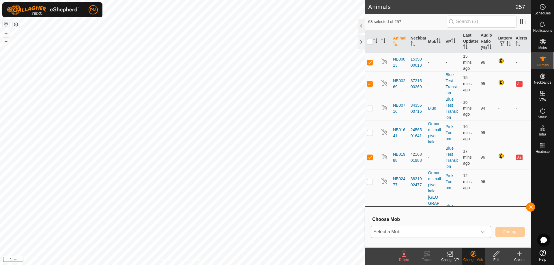
click at [480, 231] on icon "dropdown trigger" at bounding box center [482, 232] width 5 height 5
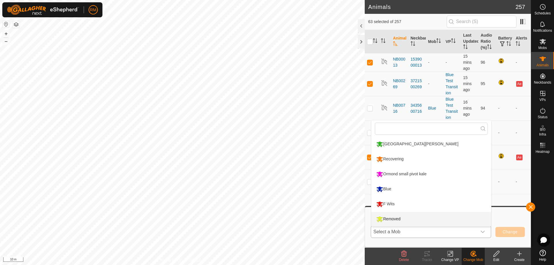
click at [390, 219] on li "Removed" at bounding box center [431, 219] width 120 height 14
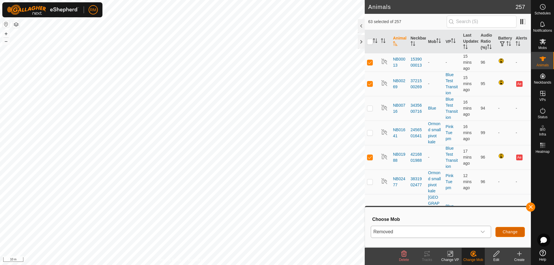
click at [509, 231] on span "Change" at bounding box center [509, 232] width 15 height 5
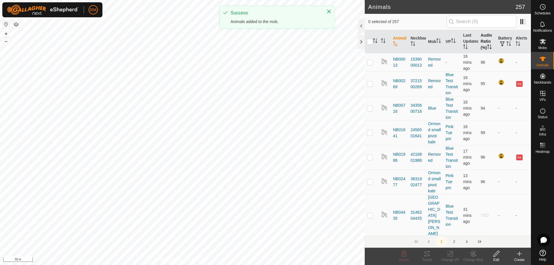
scroll to position [1, 0]
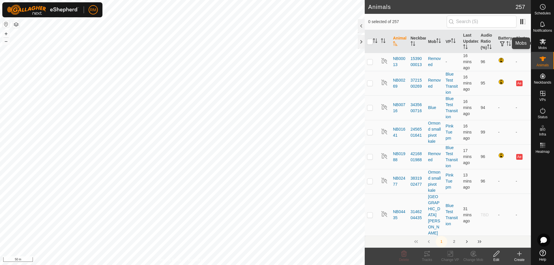
click at [541, 44] on icon at bounding box center [542, 41] width 7 height 7
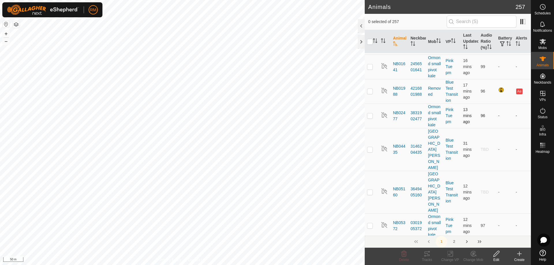
scroll to position [67, 0]
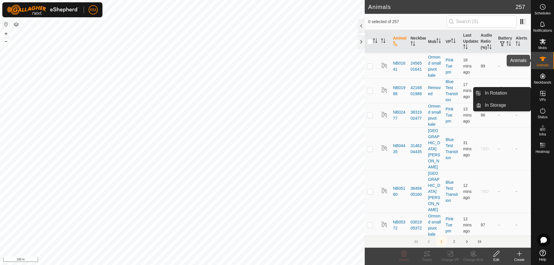
click at [544, 63] on es-animals-svg-icon at bounding box center [542, 58] width 10 height 9
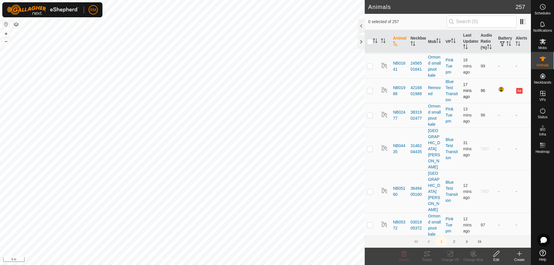
click at [369, 93] on p-checkbox at bounding box center [370, 90] width 6 height 5
click at [371, 93] on p-checkbox at bounding box center [370, 90] width 6 height 5
click at [367, 93] on p-checkbox at bounding box center [370, 90] width 6 height 5
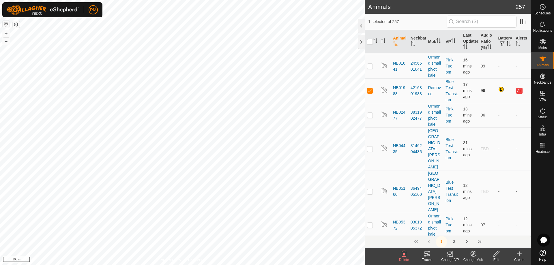
click at [367, 93] on p-checkbox at bounding box center [370, 90] width 6 height 5
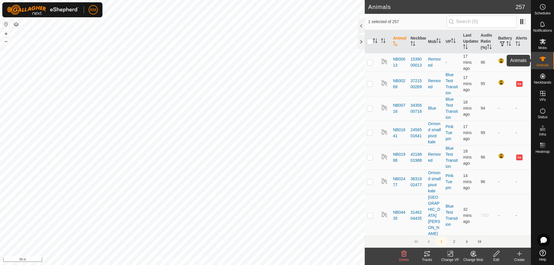
click at [544, 59] on icon at bounding box center [542, 58] width 7 height 7
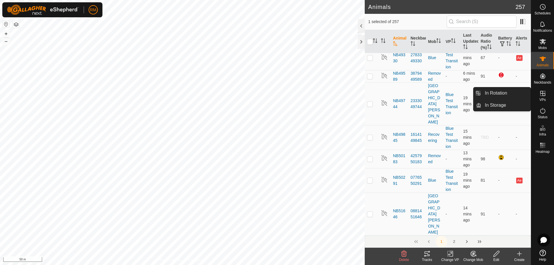
scroll to position [3295, 0]
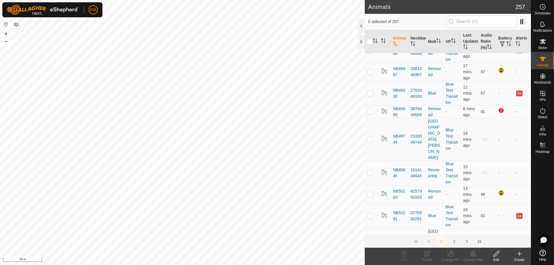
click at [473, 256] on icon at bounding box center [472, 253] width 7 height 7
click at [483, 230] on link "Choose Mob..." at bounding box center [490, 229] width 57 height 12
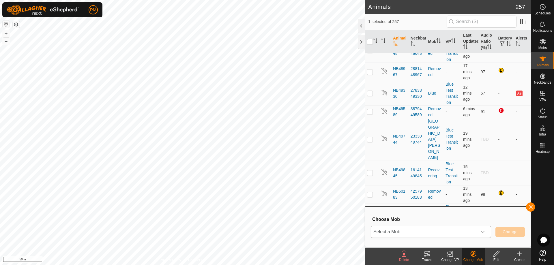
click at [480, 230] on icon "dropdown trigger" at bounding box center [482, 232] width 5 height 5
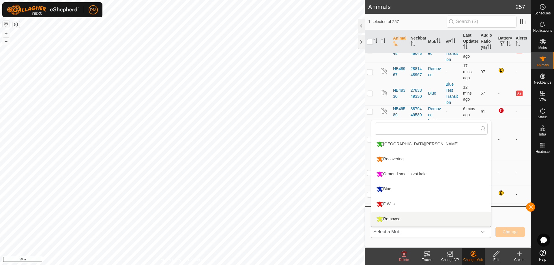
click at [385, 219] on li "Removed" at bounding box center [431, 219] width 120 height 14
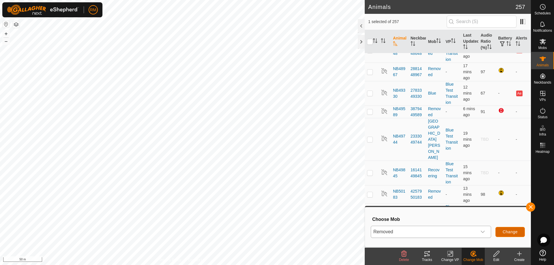
click at [512, 232] on span "Change" at bounding box center [509, 232] width 15 height 5
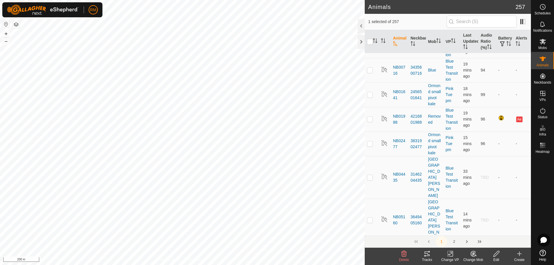
scroll to position [0, 0]
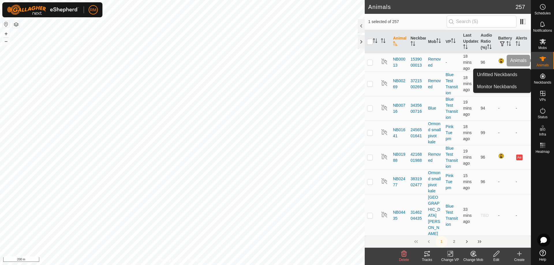
click at [541, 60] on icon at bounding box center [542, 58] width 7 height 7
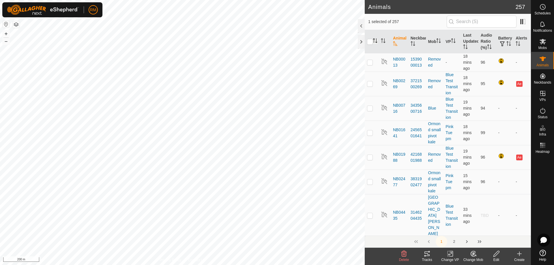
click at [376, 40] on icon "Activate to sort" at bounding box center [375, 40] width 5 height 5
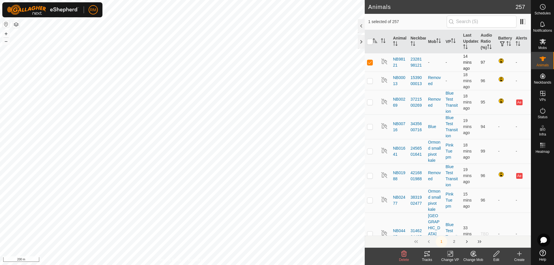
click at [369, 63] on p-checkbox at bounding box center [370, 62] width 6 height 5
click at [475, 256] on icon at bounding box center [472, 253] width 5 height 5
click at [492, 228] on link "Choose Mob..." at bounding box center [490, 229] width 57 height 12
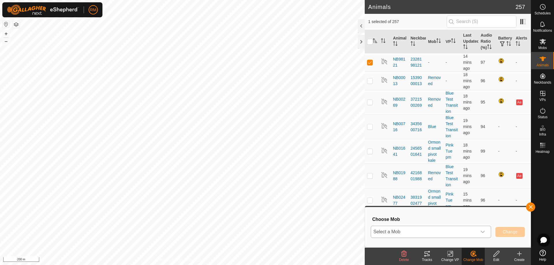
click at [482, 231] on icon "dropdown trigger" at bounding box center [482, 232] width 5 height 5
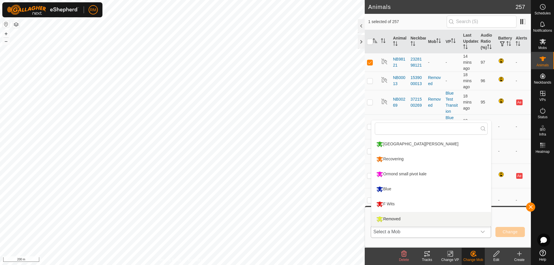
click at [397, 221] on li "Removed" at bounding box center [431, 219] width 120 height 14
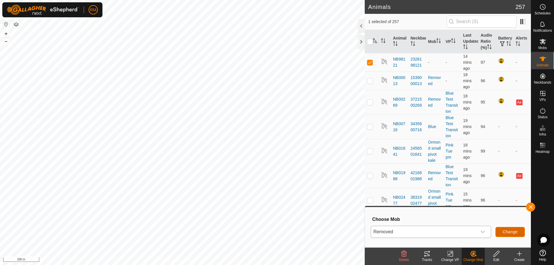
click at [514, 232] on span "Change" at bounding box center [509, 232] width 15 height 5
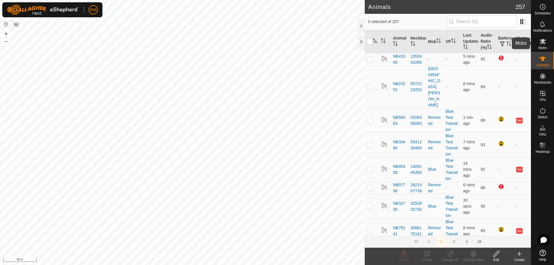
click at [544, 44] on icon at bounding box center [542, 41] width 6 height 5
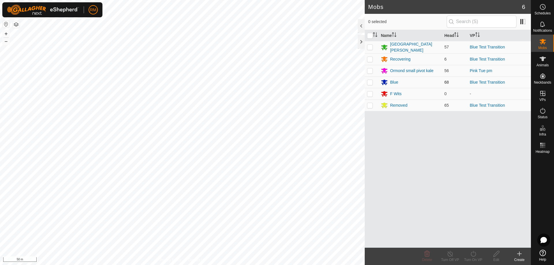
click at [368, 80] on p-checkbox at bounding box center [370, 82] width 6 height 5
click at [471, 255] on icon at bounding box center [472, 254] width 5 height 6
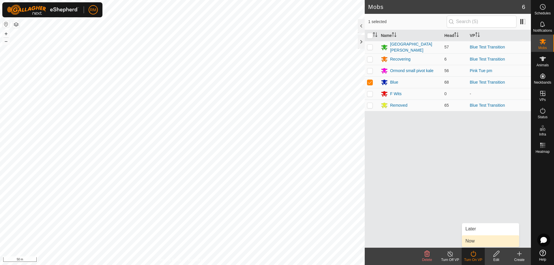
click at [479, 241] on link "Now" at bounding box center [490, 241] width 57 height 12
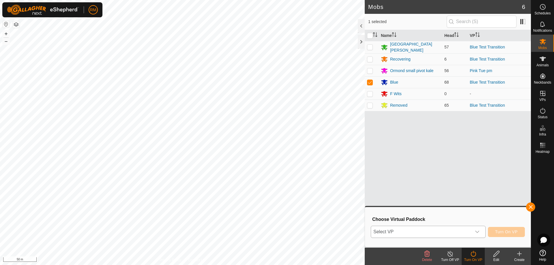
click at [479, 232] on div "dropdown trigger" at bounding box center [477, 232] width 12 height 12
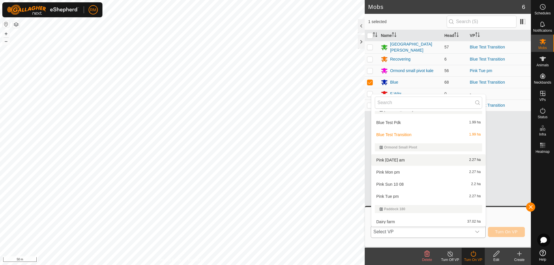
scroll to position [230, 0]
click at [403, 136] on li "Blue Test Transition 1.99 ha" at bounding box center [428, 135] width 114 height 12
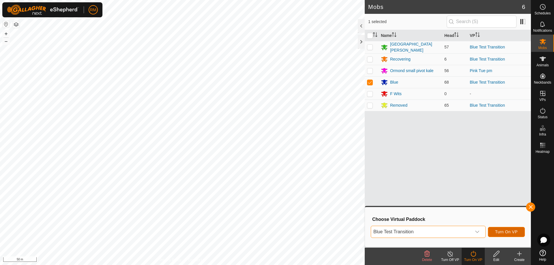
click at [501, 231] on span "Turn On VP" at bounding box center [506, 232] width 22 height 5
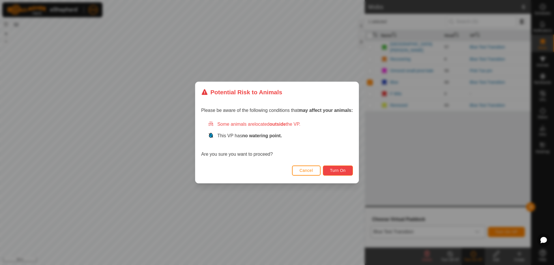
click at [339, 168] on span "Turn On" at bounding box center [338, 170] width 16 height 5
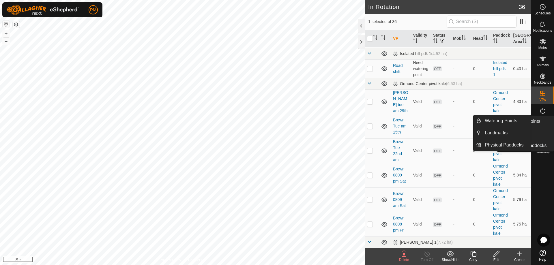
scroll to position [48, 0]
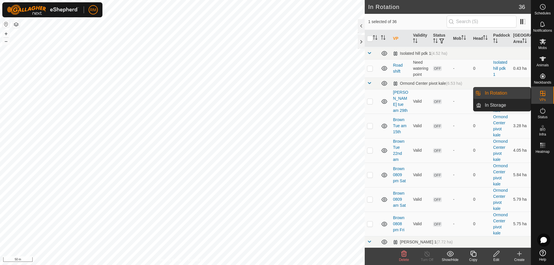
click at [542, 95] on icon at bounding box center [542, 93] width 5 height 5
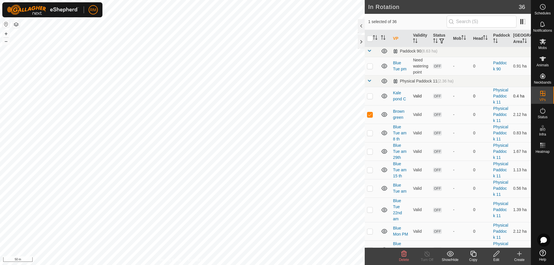
scroll to position [519, 0]
click at [543, 43] on icon at bounding box center [542, 41] width 6 height 5
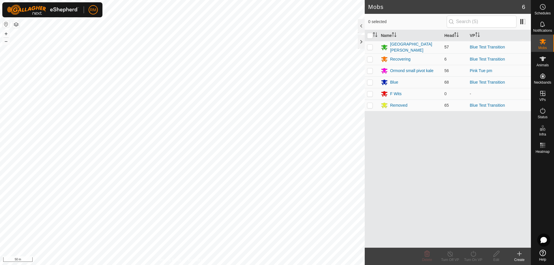
click at [368, 46] on p-checkbox at bounding box center [370, 47] width 6 height 5
click at [473, 252] on icon at bounding box center [472, 254] width 5 height 6
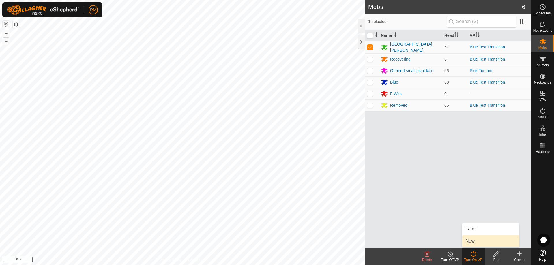
click at [477, 239] on link "Now" at bounding box center [490, 241] width 57 height 12
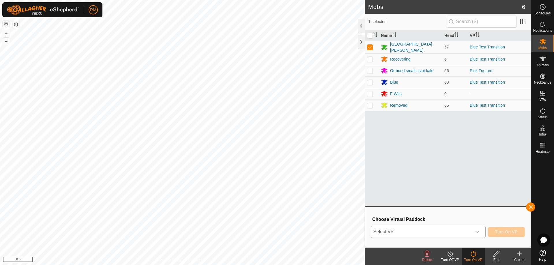
click at [476, 232] on icon "dropdown trigger" at bounding box center [477, 232] width 4 height 2
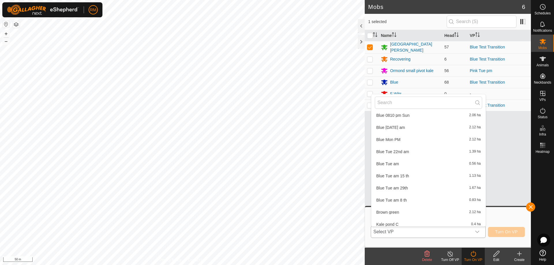
scroll to position [439, 0]
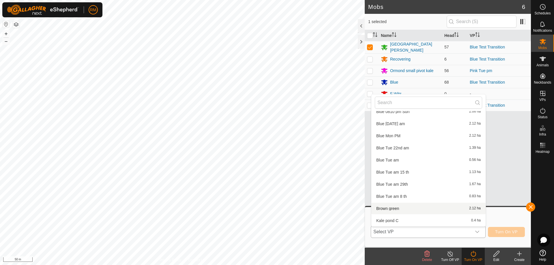
click at [396, 207] on li "Brown green 2.12 ha" at bounding box center [428, 209] width 114 height 12
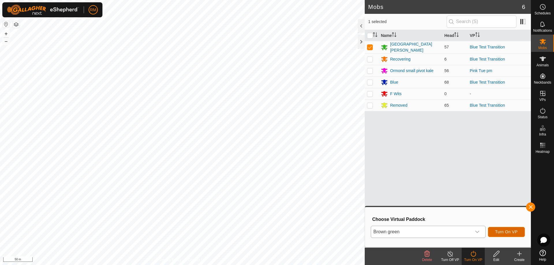
click at [518, 231] on button "Turn On VP" at bounding box center [506, 232] width 37 height 10
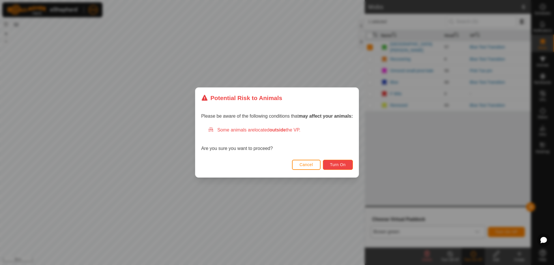
click at [340, 167] on span "Turn On" at bounding box center [338, 164] width 16 height 5
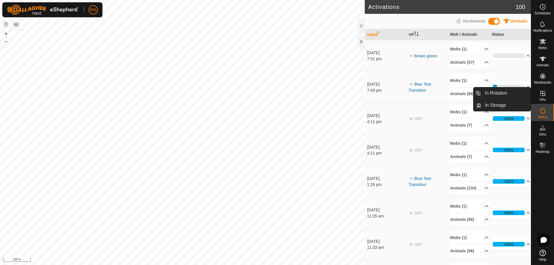
click at [541, 96] on icon at bounding box center [542, 93] width 7 height 7
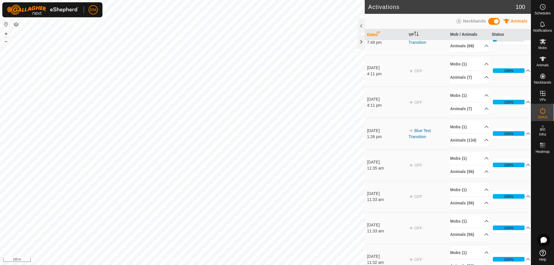
scroll to position [48, 0]
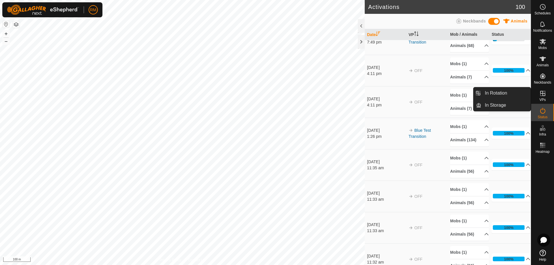
click at [544, 96] on icon at bounding box center [542, 93] width 5 height 5
click at [510, 92] on link "In Rotation" at bounding box center [505, 93] width 49 height 12
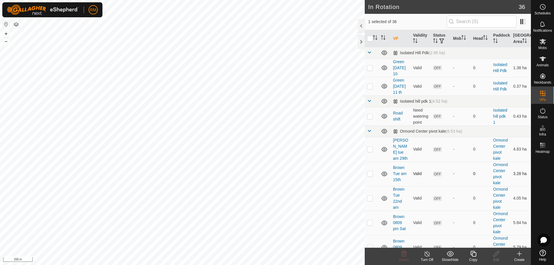
click at [367, 174] on p-checkbox at bounding box center [370, 173] width 6 height 5
click at [371, 196] on p-checkbox at bounding box center [370, 198] width 6 height 5
click at [369, 221] on p-checkbox at bounding box center [370, 222] width 6 height 5
click at [384, 223] on icon at bounding box center [384, 222] width 7 height 7
click at [384, 199] on icon at bounding box center [384, 198] width 6 height 5
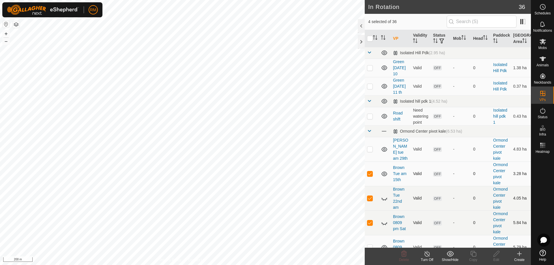
click at [385, 174] on icon at bounding box center [384, 173] width 7 height 7
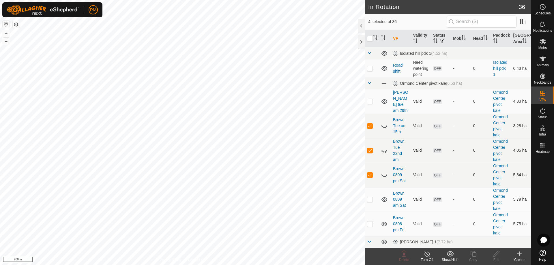
click at [384, 200] on icon at bounding box center [384, 199] width 6 height 5
click at [385, 224] on icon at bounding box center [384, 223] width 7 height 7
click at [379, 241] on td at bounding box center [384, 242] width 12 height 12
click at [383, 103] on icon at bounding box center [384, 101] width 6 height 5
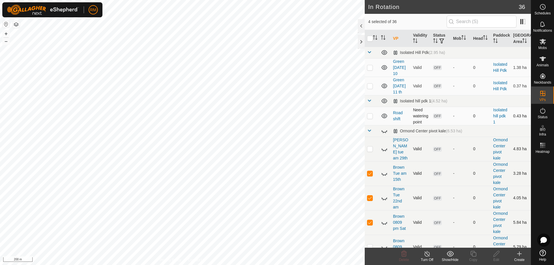
scroll to position [0, 0]
click at [383, 115] on icon at bounding box center [384, 116] width 7 height 7
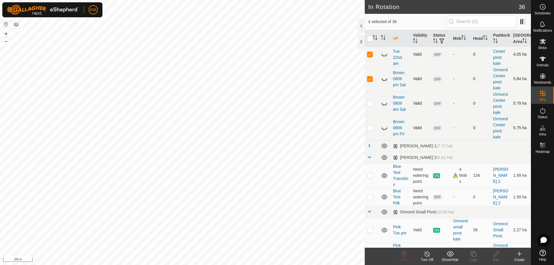
scroll to position [144, 0]
click at [385, 146] on icon at bounding box center [384, 145] width 6 height 5
click at [385, 146] on icon at bounding box center [384, 145] width 7 height 7
click at [385, 146] on icon at bounding box center [384, 145] width 6 height 5
click at [383, 157] on icon at bounding box center [384, 157] width 6 height 5
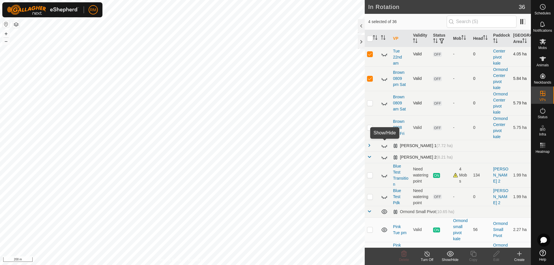
click at [384, 146] on icon at bounding box center [384, 145] width 7 height 7
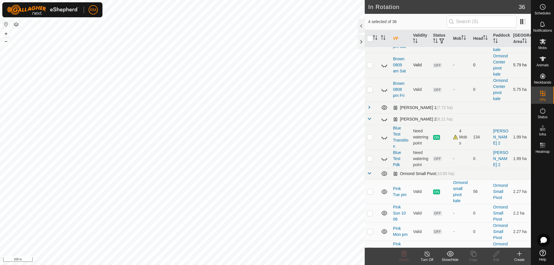
scroll to position [183, 0]
click at [384, 174] on icon at bounding box center [384, 173] width 7 height 7
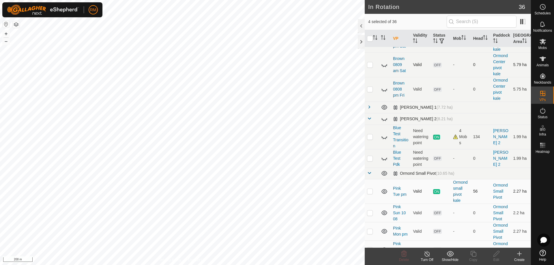
click at [385, 191] on icon at bounding box center [384, 191] width 6 height 5
click at [384, 193] on icon at bounding box center [384, 192] width 6 height 2
click at [384, 213] on icon at bounding box center [384, 212] width 7 height 7
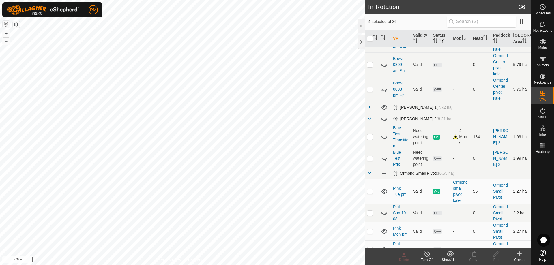
click at [385, 212] on icon at bounding box center [384, 212] width 7 height 7
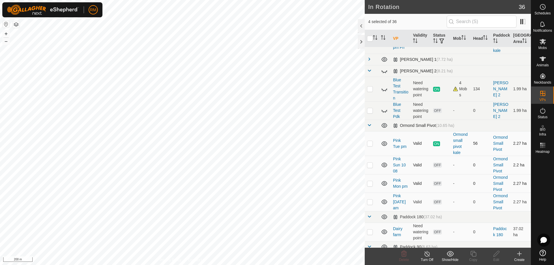
scroll to position [231, 0]
click at [385, 184] on icon at bounding box center [384, 183] width 7 height 7
click at [385, 184] on icon at bounding box center [384, 184] width 6 height 2
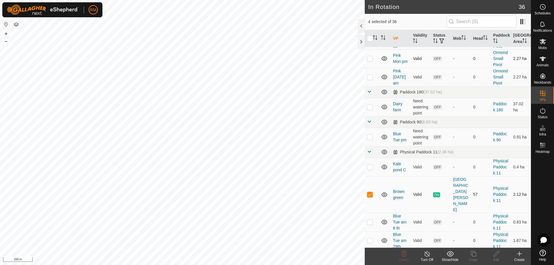
scroll to position [356, 0]
click at [385, 107] on icon at bounding box center [384, 106] width 6 height 5
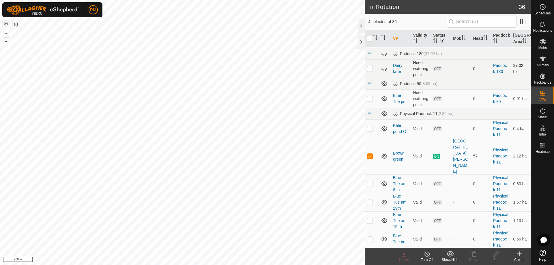
scroll to position [394, 0]
click at [384, 99] on icon at bounding box center [384, 98] width 6 height 5
click at [384, 99] on icon at bounding box center [384, 98] width 7 height 7
click at [382, 131] on icon at bounding box center [384, 128] width 7 height 7
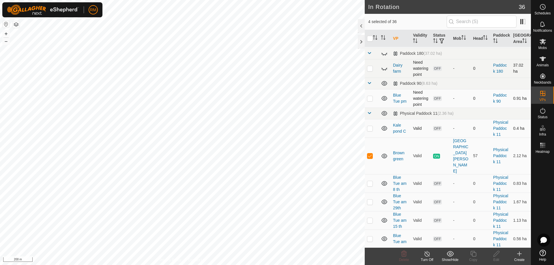
click at [382, 131] on icon at bounding box center [384, 128] width 7 height 7
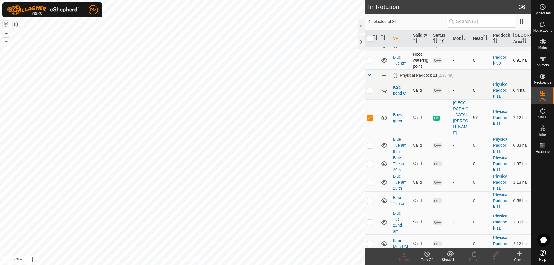
scroll to position [432, 0]
click at [384, 166] on icon at bounding box center [384, 163] width 7 height 7
click at [384, 185] on icon at bounding box center [384, 181] width 7 height 7
click at [384, 204] on icon at bounding box center [384, 200] width 7 height 7
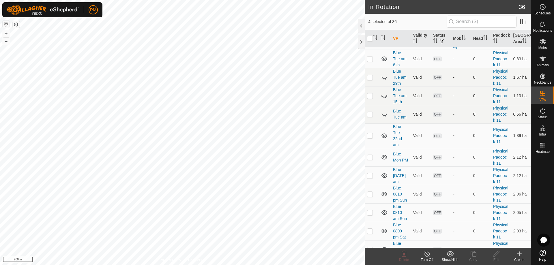
scroll to position [519, 0]
click at [384, 139] on icon at bounding box center [384, 135] width 7 height 7
click at [383, 159] on icon at bounding box center [384, 157] width 6 height 5
click at [384, 178] on icon at bounding box center [384, 175] width 6 height 5
click at [384, 197] on icon at bounding box center [384, 193] width 7 height 7
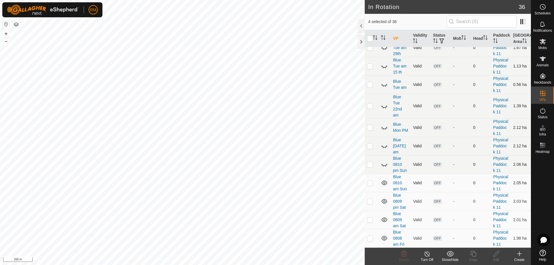
scroll to position [567, 0]
click at [383, 185] on icon at bounding box center [384, 183] width 6 height 5
click at [385, 204] on icon at bounding box center [384, 201] width 6 height 5
click at [382, 217] on icon at bounding box center [384, 219] width 6 height 5
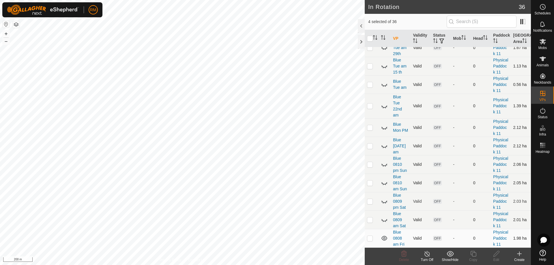
click at [383, 235] on icon at bounding box center [384, 238] width 7 height 7
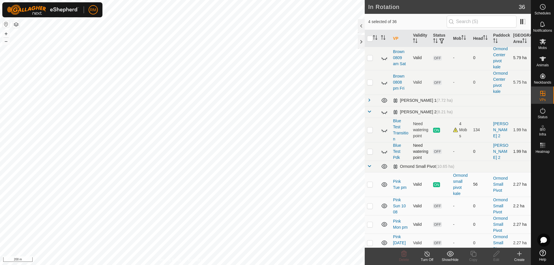
scroll to position [189, 0]
click at [370, 206] on p-checkbox at bounding box center [370, 206] width 6 height 5
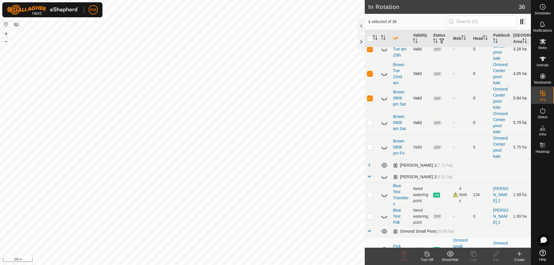
scroll to position [125, 0]
click at [369, 164] on span at bounding box center [369, 164] width 5 height 5
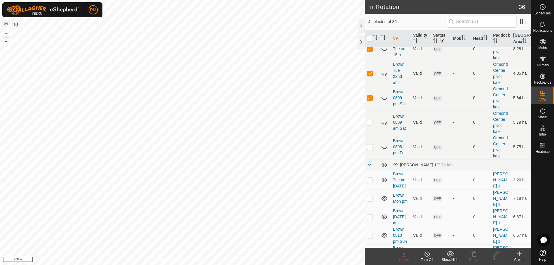
click at [370, 164] on span at bounding box center [369, 164] width 5 height 5
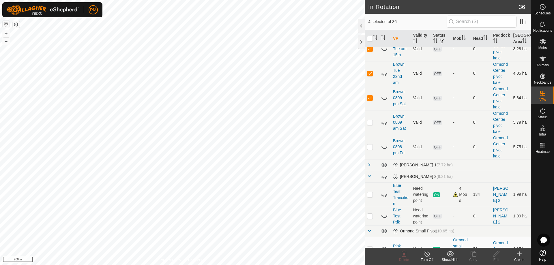
click at [368, 163] on span at bounding box center [369, 164] width 5 height 5
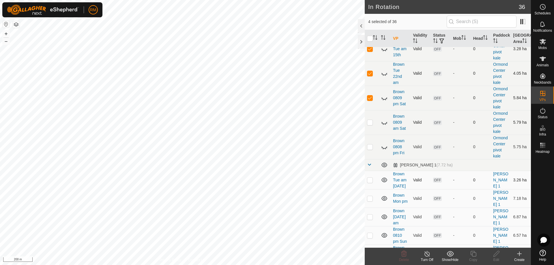
click at [383, 180] on icon at bounding box center [384, 179] width 7 height 7
click at [384, 196] on icon at bounding box center [384, 198] width 7 height 7
click at [384, 216] on icon at bounding box center [384, 217] width 6 height 5
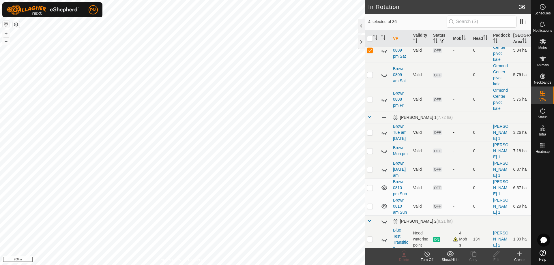
scroll to position [173, 0]
click at [384, 187] on icon at bounding box center [384, 187] width 7 height 7
click at [383, 205] on icon at bounding box center [384, 205] width 7 height 7
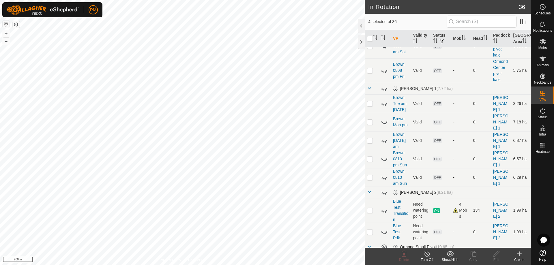
scroll to position [202, 0]
click at [382, 176] on icon at bounding box center [384, 177] width 7 height 7
click at [383, 176] on icon at bounding box center [384, 177] width 7 height 7
click at [384, 176] on icon at bounding box center [384, 177] width 7 height 7
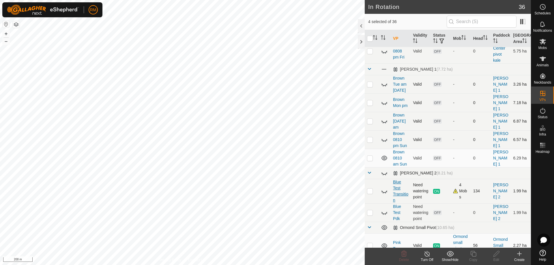
scroll to position [221, 0]
click at [384, 228] on icon at bounding box center [384, 227] width 7 height 7
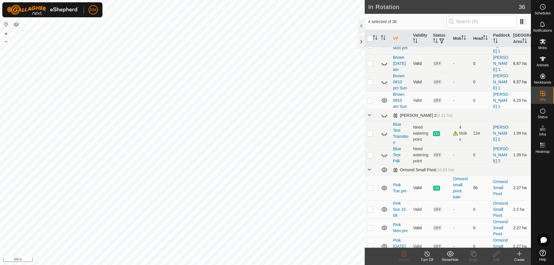
scroll to position [279, 0]
click at [368, 168] on span at bounding box center [369, 169] width 5 height 5
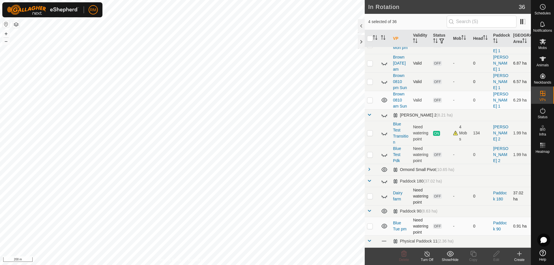
click at [368, 168] on span at bounding box center [369, 169] width 5 height 5
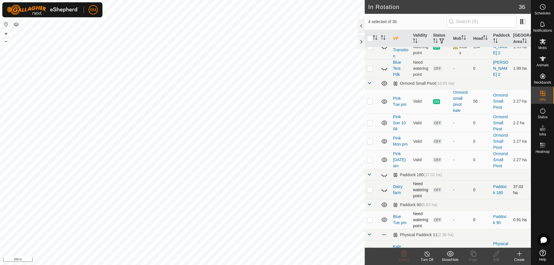
scroll to position [365, 0]
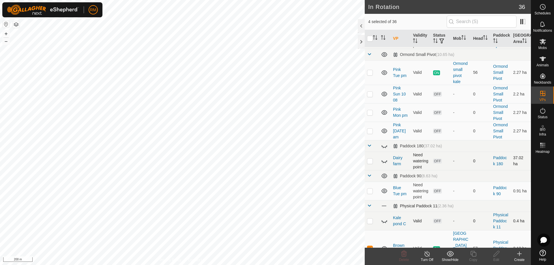
click at [368, 206] on span at bounding box center [369, 205] width 5 height 5
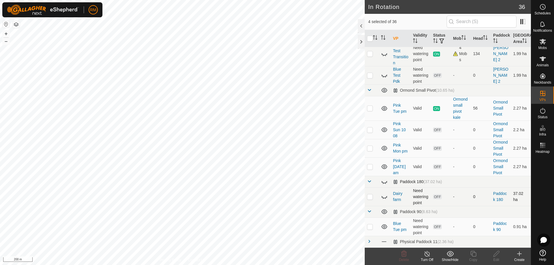
click at [369, 181] on span at bounding box center [369, 181] width 5 height 5
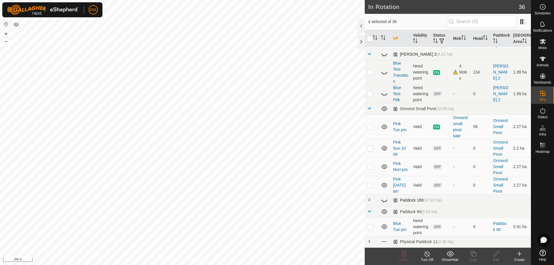
scroll to position [339, 0]
click at [368, 241] on span at bounding box center [369, 241] width 5 height 5
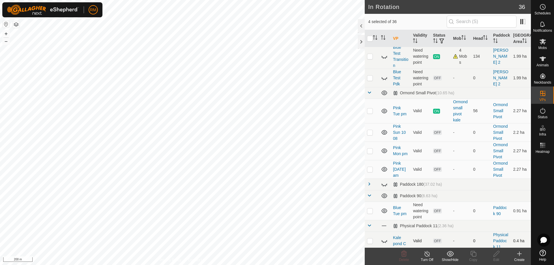
scroll to position [368, 0]
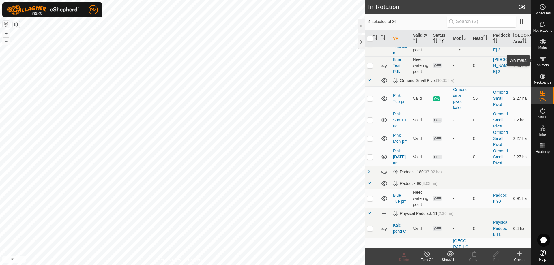
click at [543, 61] on icon at bounding box center [542, 58] width 7 height 7
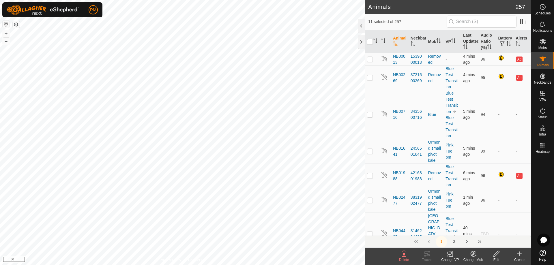
click at [471, 255] on icon at bounding box center [471, 255] width 1 height 2
click at [488, 229] on link "Choose Mob..." at bounding box center [490, 229] width 57 height 12
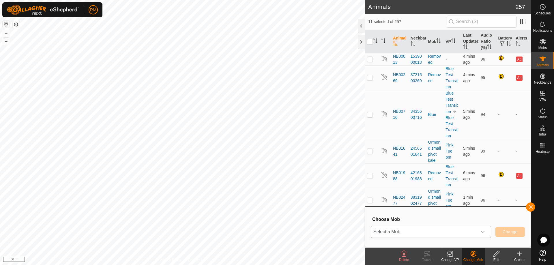
click at [482, 231] on icon "dropdown trigger" at bounding box center [482, 232] width 5 height 5
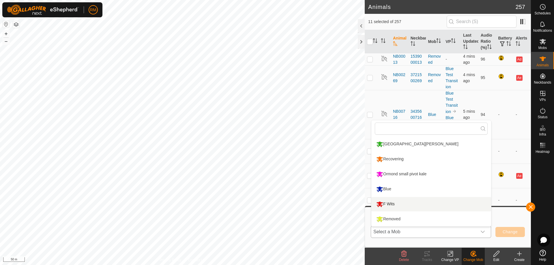
click at [395, 202] on li "F Wits" at bounding box center [431, 204] width 120 height 14
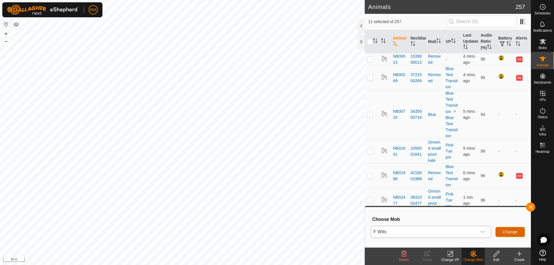
click at [510, 230] on span "Change" at bounding box center [509, 232] width 15 height 5
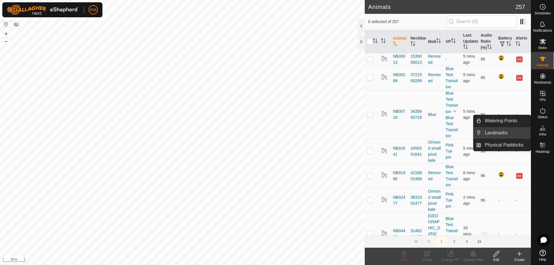
click at [501, 131] on link "Landmarks" at bounding box center [505, 133] width 49 height 12
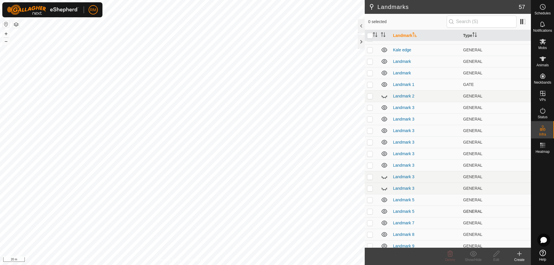
scroll to position [180, 0]
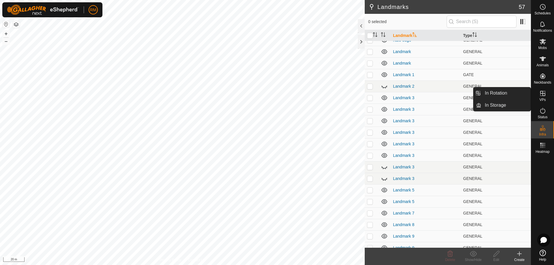
click at [540, 95] on icon at bounding box center [542, 93] width 7 height 7
click at [541, 95] on icon at bounding box center [542, 93] width 7 height 7
click at [499, 93] on link "In Rotation" at bounding box center [505, 93] width 49 height 12
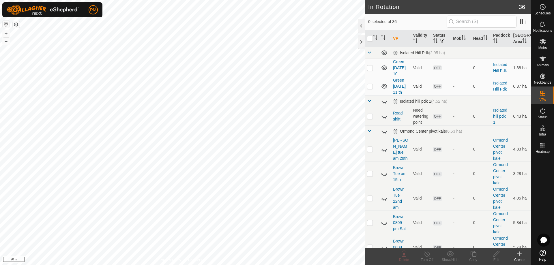
click at [520, 254] on icon at bounding box center [519, 254] width 4 height 0
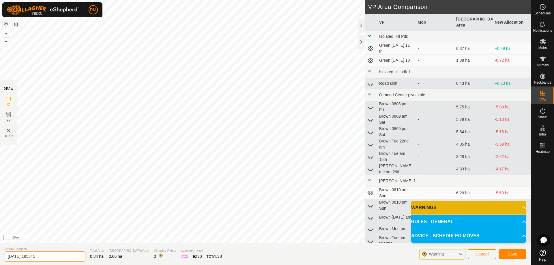
click at [55, 259] on input "2025-08-12 195545" at bounding box center [45, 256] width 81 height 10
click at [503, 254] on button "Save" at bounding box center [512, 254] width 28 height 10
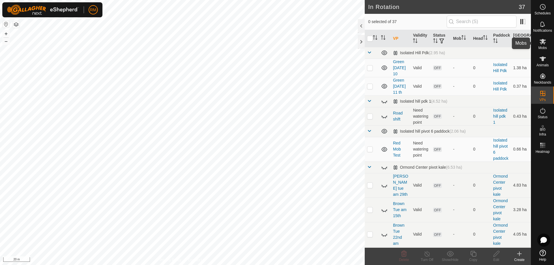
click at [544, 44] on icon at bounding box center [542, 41] width 6 height 5
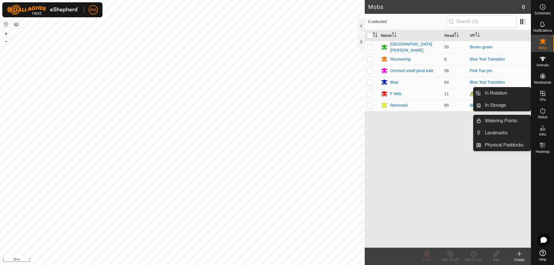
click at [541, 94] on icon at bounding box center [542, 93] width 5 height 5
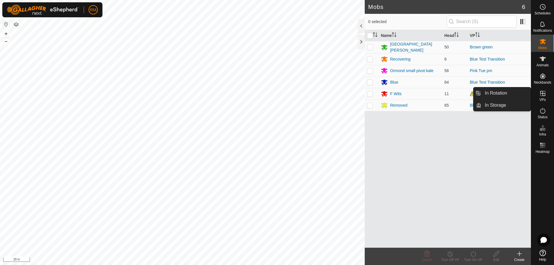
click at [544, 94] on icon at bounding box center [542, 93] width 7 height 7
click at [501, 91] on link "In Rotation" at bounding box center [505, 93] width 49 height 12
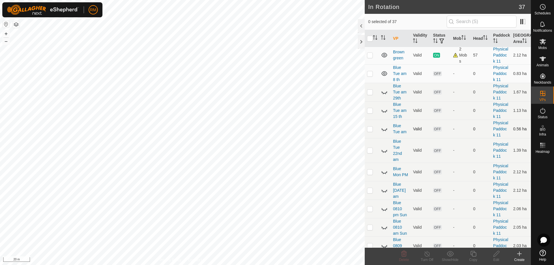
scroll to position [600, 0]
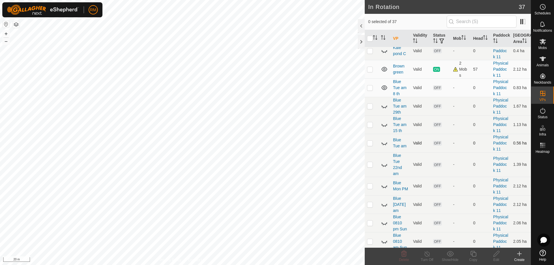
checkbox input "true"
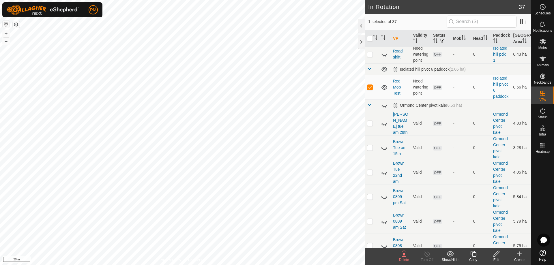
scroll to position [62, 0]
click at [497, 252] on icon at bounding box center [496, 253] width 7 height 7
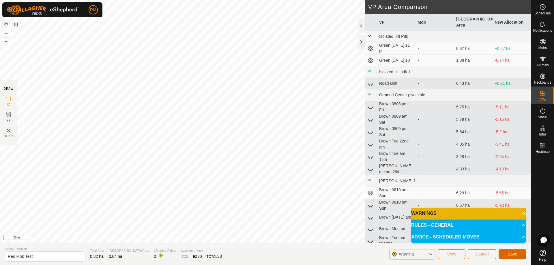
click at [513, 253] on span "Save" at bounding box center [512, 254] width 10 height 5
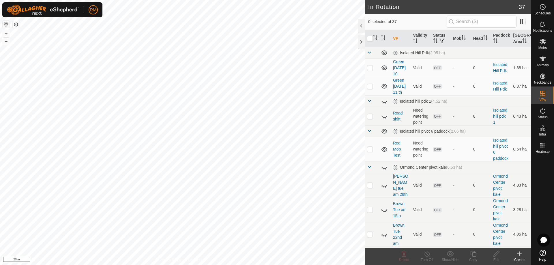
checkbox input "true"
click at [495, 255] on icon at bounding box center [496, 253] width 7 height 7
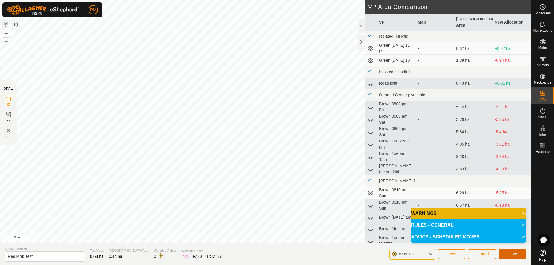
click at [512, 254] on span "Save" at bounding box center [512, 254] width 10 height 5
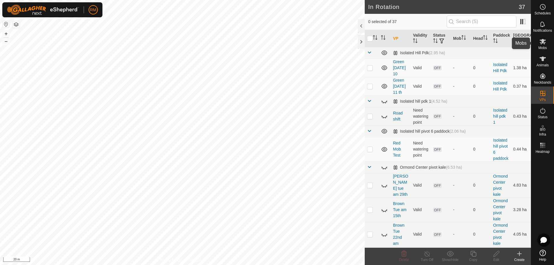
click at [543, 41] on icon at bounding box center [542, 41] width 6 height 5
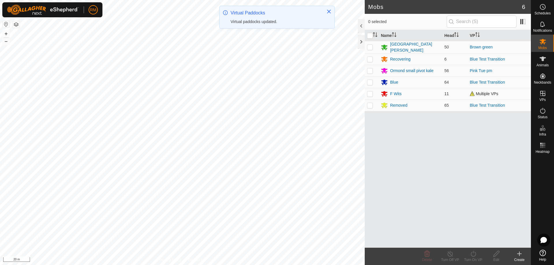
click at [370, 93] on p-checkbox at bounding box center [370, 93] width 6 height 5
checkbox input "true"
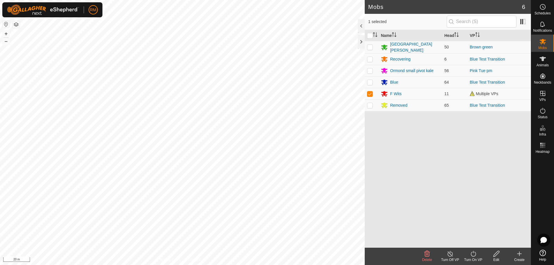
click at [476, 253] on icon at bounding box center [472, 253] width 7 height 7
click at [478, 241] on link "Now" at bounding box center [490, 241] width 57 height 12
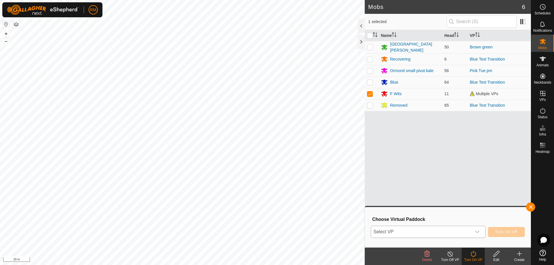
click at [479, 233] on icon "dropdown trigger" at bounding box center [477, 232] width 5 height 5
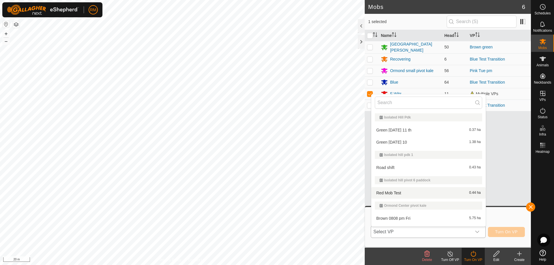
click at [412, 193] on li "Red Mob Test 0.44 ha" at bounding box center [428, 193] width 114 height 12
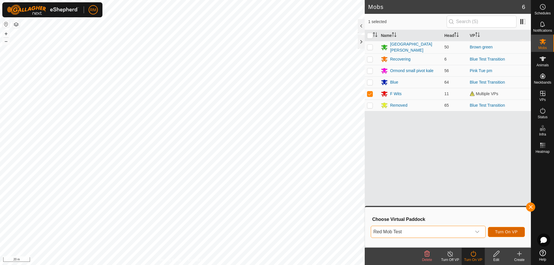
click at [504, 231] on span "Turn On VP" at bounding box center [506, 232] width 22 height 5
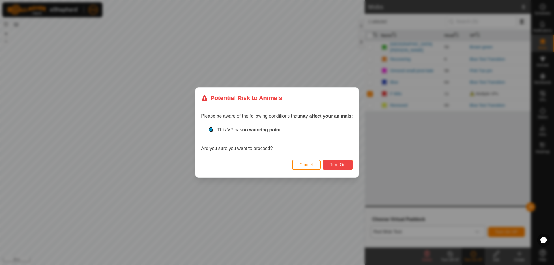
click at [346, 163] on button "Turn On" at bounding box center [338, 165] width 30 height 10
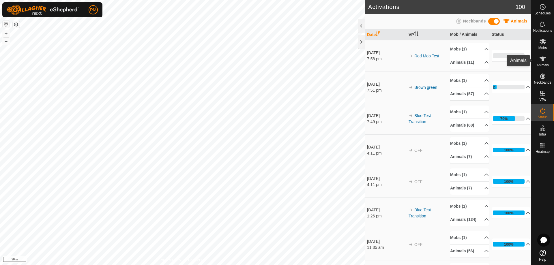
click at [541, 61] on icon at bounding box center [542, 58] width 7 height 7
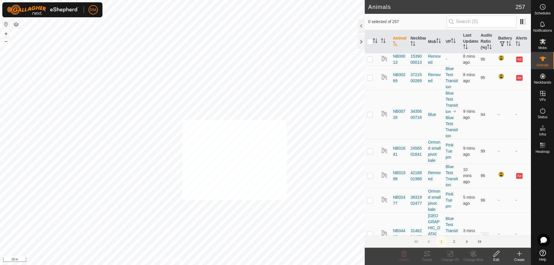
checkbox input "true"
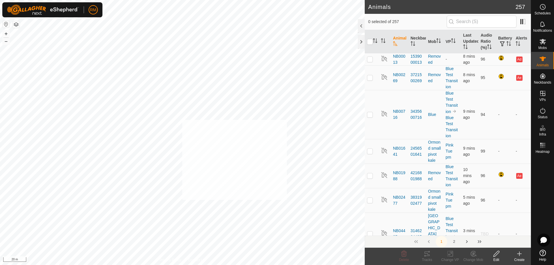
checkbox input "true"
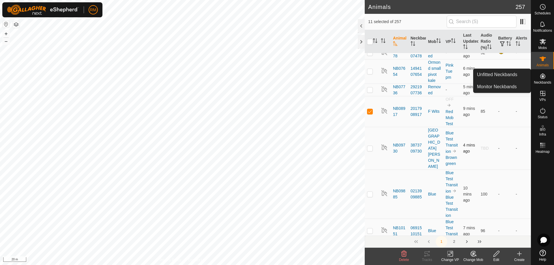
scroll to position [423, 0]
click at [384, 114] on img at bounding box center [384, 110] width 7 height 7
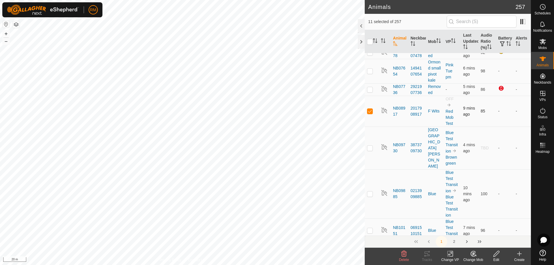
click at [370, 113] on p-checkbox at bounding box center [370, 111] width 6 height 5
checkbox input "true"
click at [497, 254] on icon at bounding box center [496, 253] width 7 height 7
click at [384, 114] on img at bounding box center [384, 110] width 7 height 7
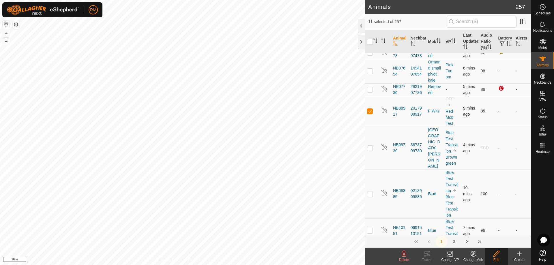
click at [383, 114] on img at bounding box center [384, 110] width 7 height 7
click at [384, 114] on img at bounding box center [384, 110] width 7 height 7
click at [540, 41] on icon at bounding box center [542, 41] width 7 height 7
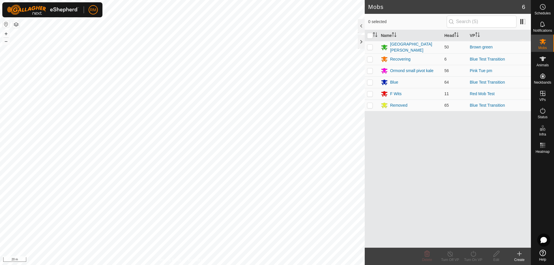
click at [370, 93] on p-checkbox at bounding box center [370, 93] width 6 height 5
checkbox input "false"
click at [393, 93] on div "F Wits" at bounding box center [396, 94] width 12 height 6
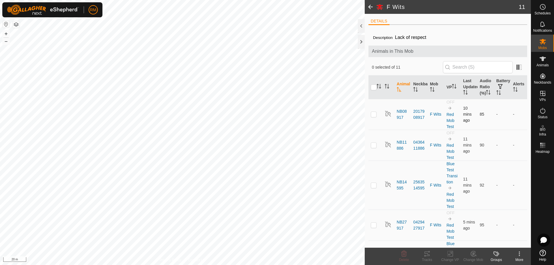
click at [372, 116] on p-checkbox at bounding box center [374, 114] width 6 height 5
click at [373, 116] on p-checkbox at bounding box center [374, 114] width 6 height 5
click at [388, 117] on img at bounding box center [387, 113] width 7 height 7
click at [374, 116] on p-checkbox at bounding box center [374, 114] width 6 height 5
checkbox input "true"
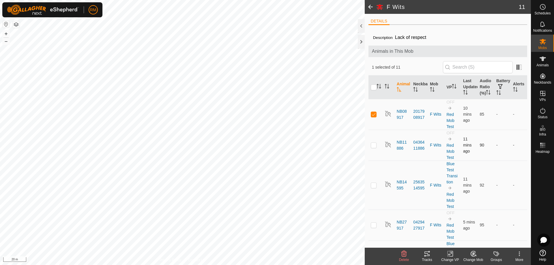
click at [374, 147] on p-checkbox at bounding box center [374, 145] width 6 height 5
checkbox input "true"
drag, startPoint x: 371, startPoint y: 191, endPoint x: 372, endPoint y: 193, distance: 2.9
click at [372, 187] on p-checkbox at bounding box center [374, 185] width 6 height 5
checkbox input "true"
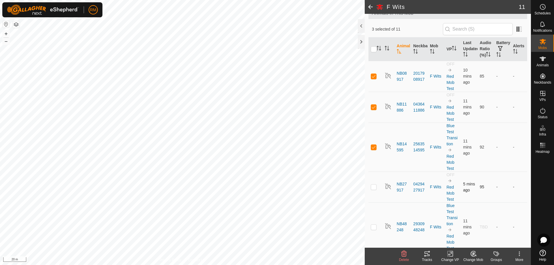
scroll to position [38, 0]
click at [374, 189] on p-checkbox at bounding box center [374, 186] width 6 height 5
checkbox input "true"
click at [373, 229] on p-checkbox at bounding box center [374, 226] width 6 height 5
checkbox input "true"
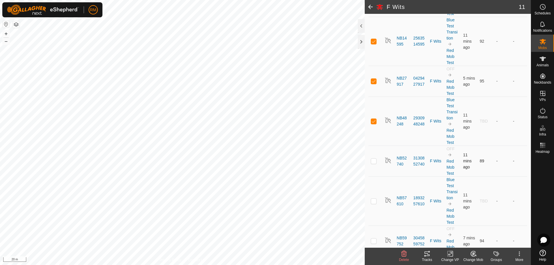
scroll to position [144, 0]
click at [374, 163] on p-checkbox at bounding box center [374, 160] width 6 height 5
checkbox input "true"
drag, startPoint x: 373, startPoint y: 206, endPoint x: 378, endPoint y: 234, distance: 28.7
click at [373, 203] on p-checkbox at bounding box center [374, 200] width 6 height 5
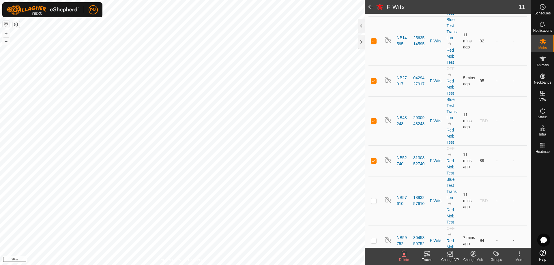
checkbox input "true"
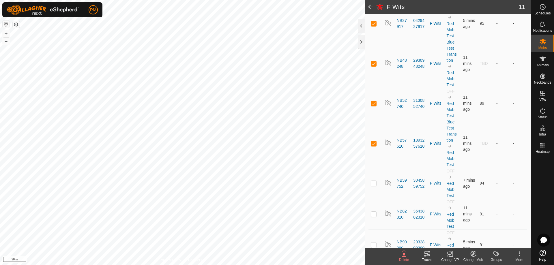
scroll to position [202, 0]
click at [374, 185] on p-checkbox at bounding box center [374, 183] width 6 height 5
checkbox input "true"
click at [375, 216] on p-checkbox at bounding box center [374, 213] width 6 height 5
checkbox input "true"
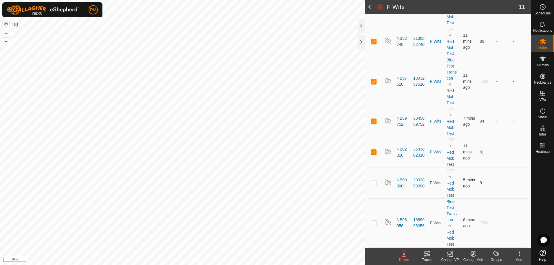
scroll to position [269, 0]
click at [375, 185] on p-checkbox at bounding box center [374, 183] width 6 height 5
checkbox input "true"
click at [374, 222] on p-checkbox at bounding box center [374, 223] width 6 height 5
checkbox input "true"
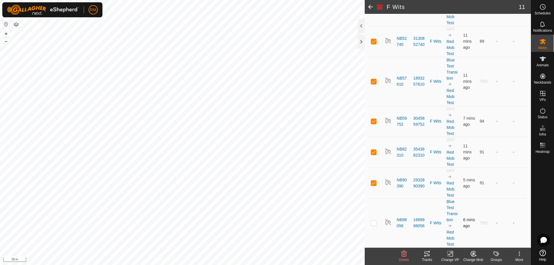
checkbox input "true"
click at [516, 253] on icon at bounding box center [519, 253] width 7 height 7
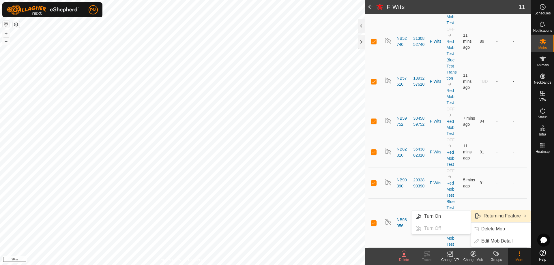
click at [484, 215] on link "Returning Feature" at bounding box center [501, 216] width 60 height 12
click at [438, 216] on link "Turn On" at bounding box center [440, 216] width 59 height 12
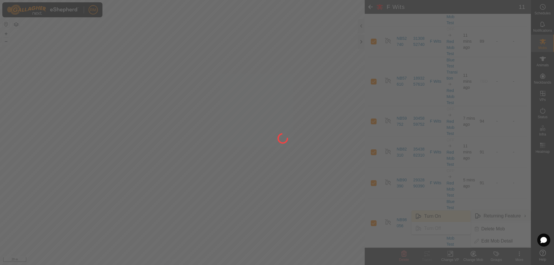
checkbox input "false"
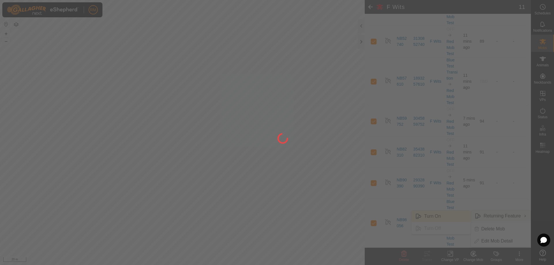
checkbox input "false"
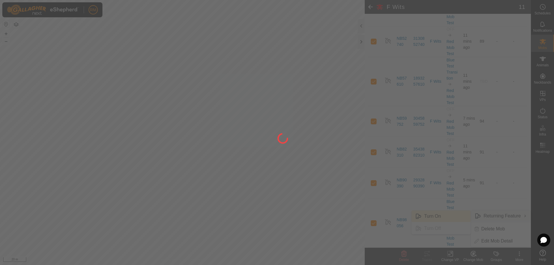
checkbox input "false"
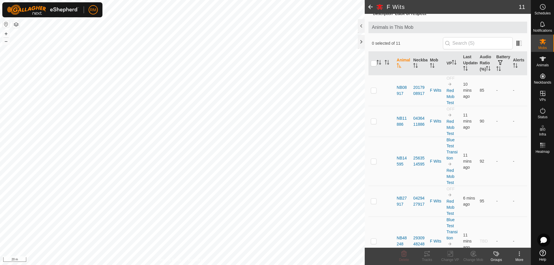
scroll to position [22, 0]
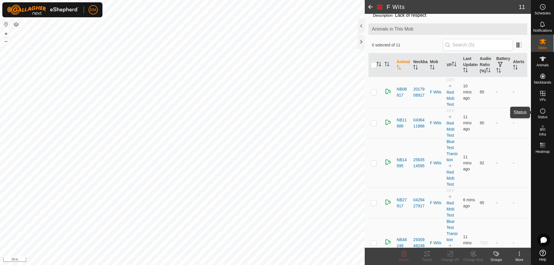
click at [542, 110] on icon at bounding box center [542, 111] width 5 height 6
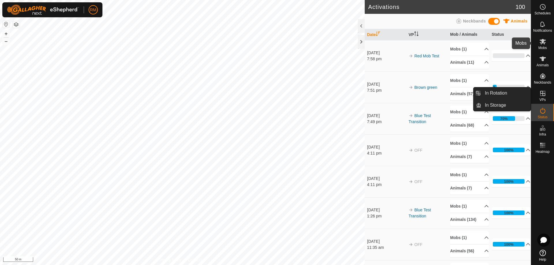
drag, startPoint x: 543, startPoint y: 44, endPoint x: 534, endPoint y: 51, distance: 11.9
click at [544, 44] on icon at bounding box center [542, 41] width 6 height 5
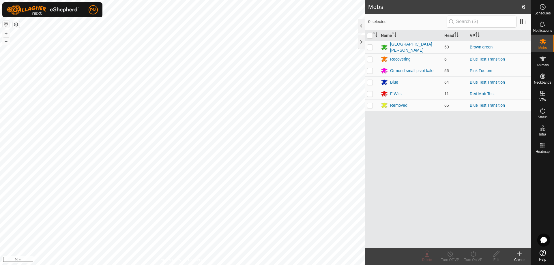
click at [368, 57] on p-checkbox at bounding box center [370, 59] width 6 height 5
checkbox input "true"
click at [475, 256] on icon at bounding box center [472, 253] width 7 height 7
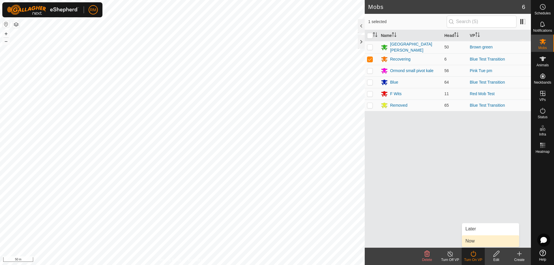
click at [486, 240] on link "Now" at bounding box center [490, 241] width 57 height 12
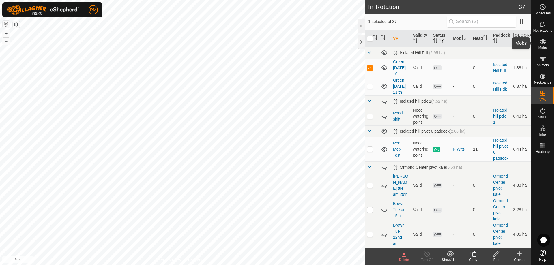
click at [542, 39] on icon at bounding box center [542, 41] width 6 height 5
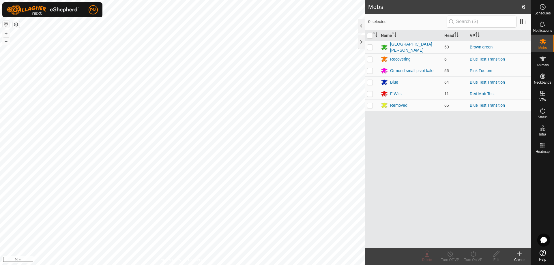
click at [369, 59] on p-checkbox at bounding box center [370, 59] width 6 height 5
checkbox input "true"
click at [474, 254] on icon at bounding box center [472, 253] width 7 height 7
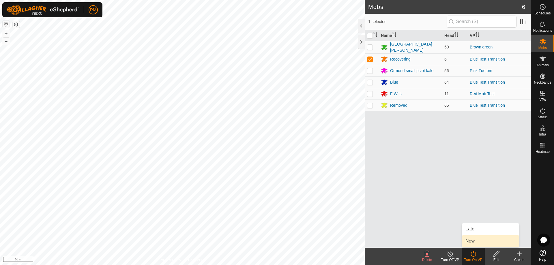
click at [481, 241] on link "Now" at bounding box center [490, 241] width 57 height 12
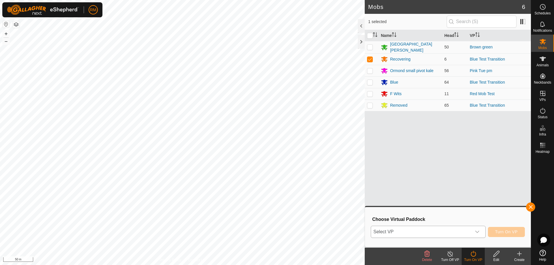
click at [479, 231] on icon "dropdown trigger" at bounding box center [477, 232] width 4 height 2
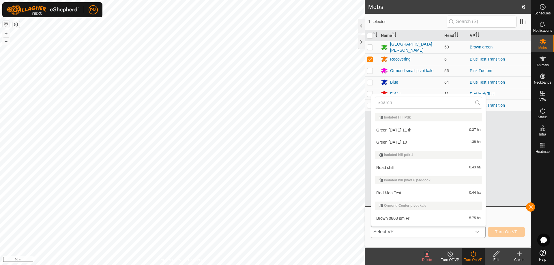
scroll to position [10, 0]
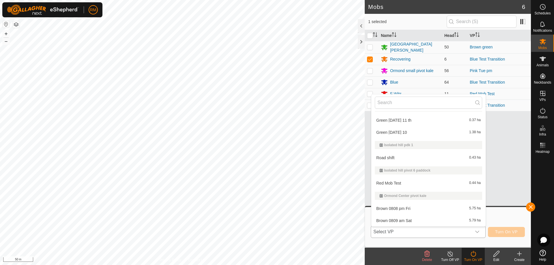
click at [399, 132] on li "Green [DATE] 10 1.38 ha" at bounding box center [428, 133] width 114 height 12
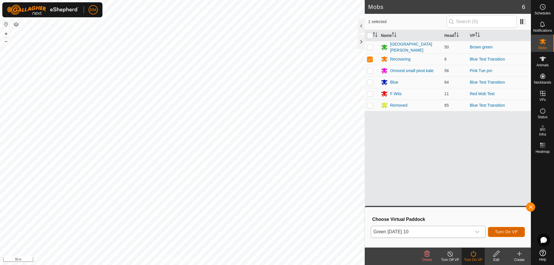
click at [507, 232] on span "Turn On VP" at bounding box center [506, 232] width 22 height 5
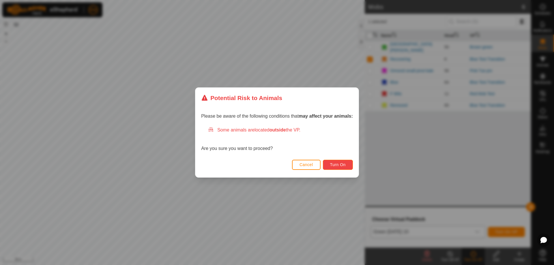
click at [344, 164] on span "Turn On" at bounding box center [338, 164] width 16 height 5
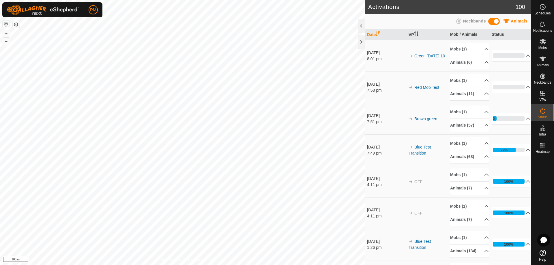
scroll to position [0, 0]
click at [542, 46] on span "Mobs" at bounding box center [542, 47] width 8 height 3
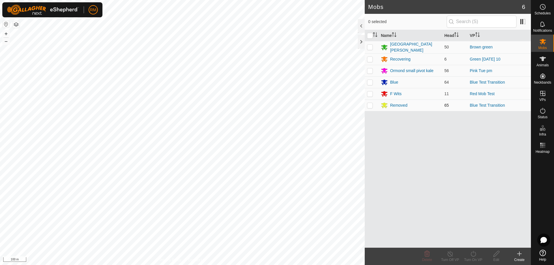
click at [368, 106] on p-checkbox at bounding box center [370, 105] width 6 height 5
click at [371, 104] on p-checkbox at bounding box center [370, 105] width 6 height 5
checkbox input "false"
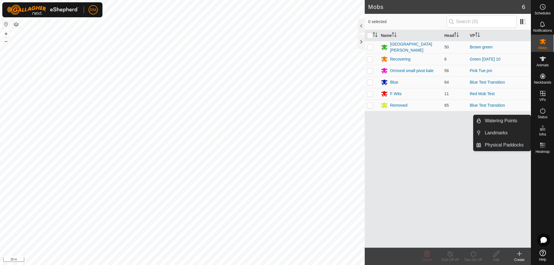
click at [541, 130] on icon at bounding box center [542, 128] width 7 height 7
click at [496, 131] on link "Landmarks" at bounding box center [505, 133] width 49 height 12
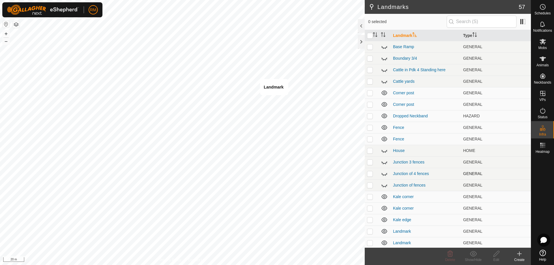
checkbox input "true"
click at [446, 254] on icon at bounding box center [449, 253] width 7 height 7
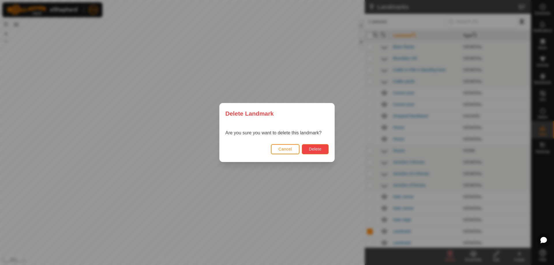
click at [315, 148] on span "Delete" at bounding box center [315, 149] width 12 height 5
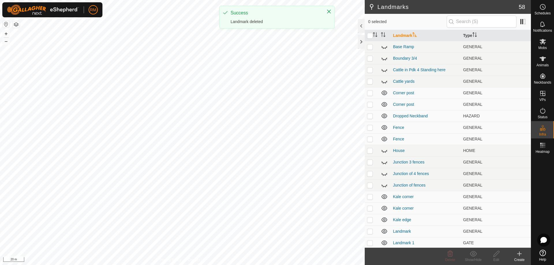
checkbox input "true"
click at [450, 254] on icon at bounding box center [449, 254] width 5 height 6
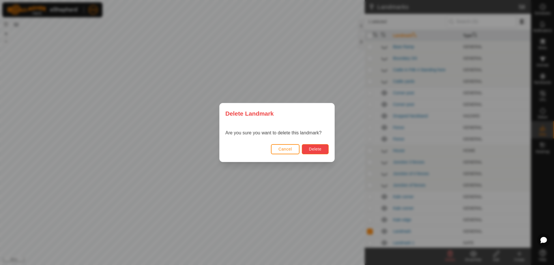
click at [319, 149] on span "Delete" at bounding box center [315, 149] width 12 height 5
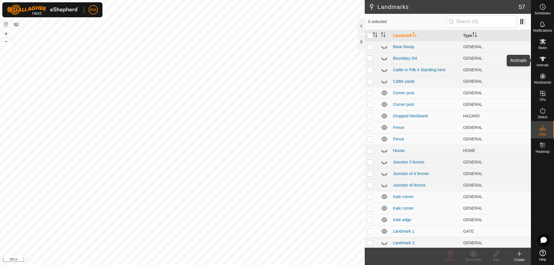
click at [542, 59] on icon at bounding box center [542, 59] width 6 height 5
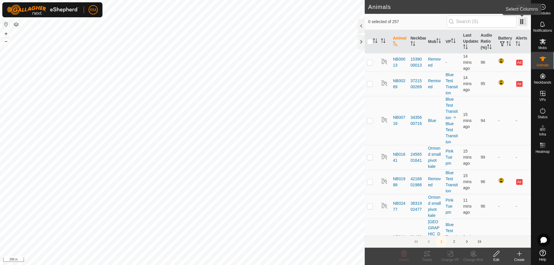
click at [522, 23] on span at bounding box center [522, 21] width 9 height 9
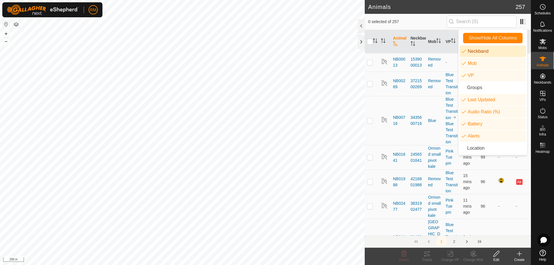
click at [466, 52] on li "Neckband" at bounding box center [492, 52] width 66 height 12
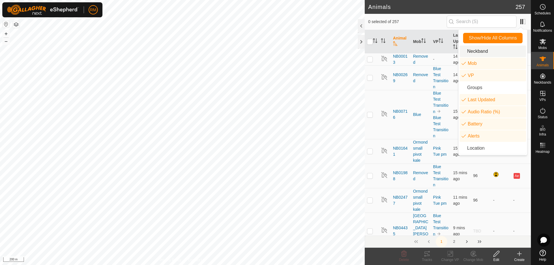
click at [466, 52] on li "Neckband" at bounding box center [492, 52] width 66 height 12
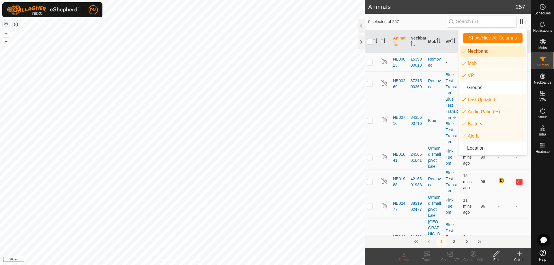
click at [412, 19] on span "0 selected of 257" at bounding box center [407, 22] width 78 height 6
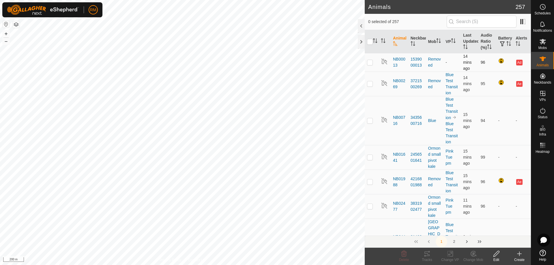
click at [371, 63] on p-checkbox at bounding box center [370, 62] width 6 height 5
checkbox input "false"
click at [516, 42] on icon "Activate to sort" at bounding box center [517, 43] width 5 height 5
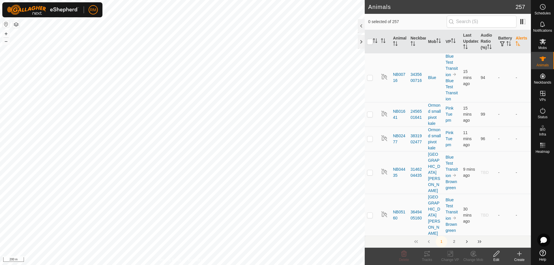
click at [516, 42] on icon "Activate to sort" at bounding box center [517, 43] width 5 height 5
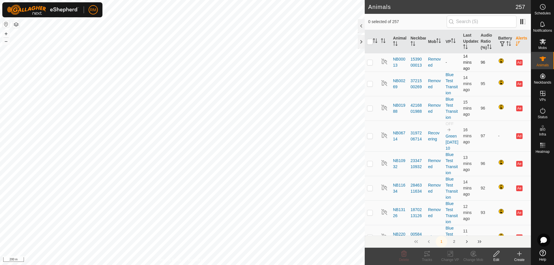
click at [371, 64] on p-checkbox at bounding box center [370, 62] width 6 height 5
click at [371, 62] on p-checkbox at bounding box center [370, 62] width 6 height 5
checkbox input "false"
